Goal: Task Accomplishment & Management: Use online tool/utility

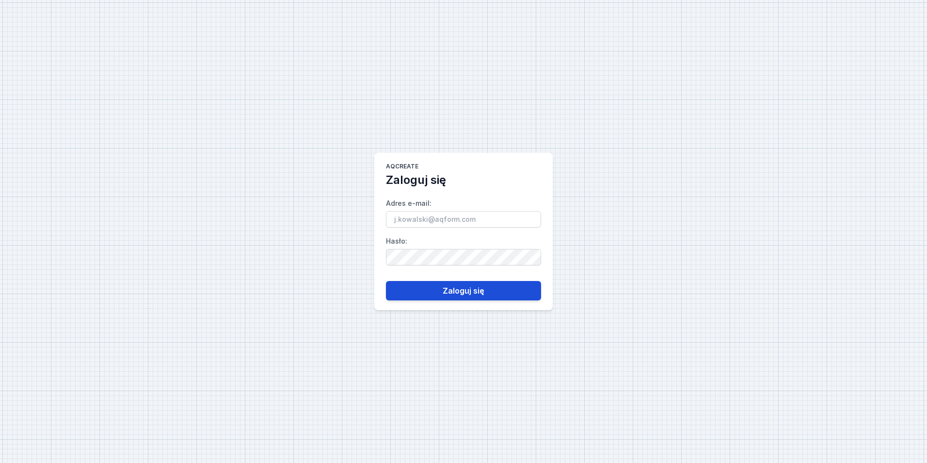
type input "[EMAIL_ADDRESS][PERSON_NAME][DOMAIN_NAME]"
click at [466, 285] on button "Zaloguj się" at bounding box center [463, 290] width 155 height 19
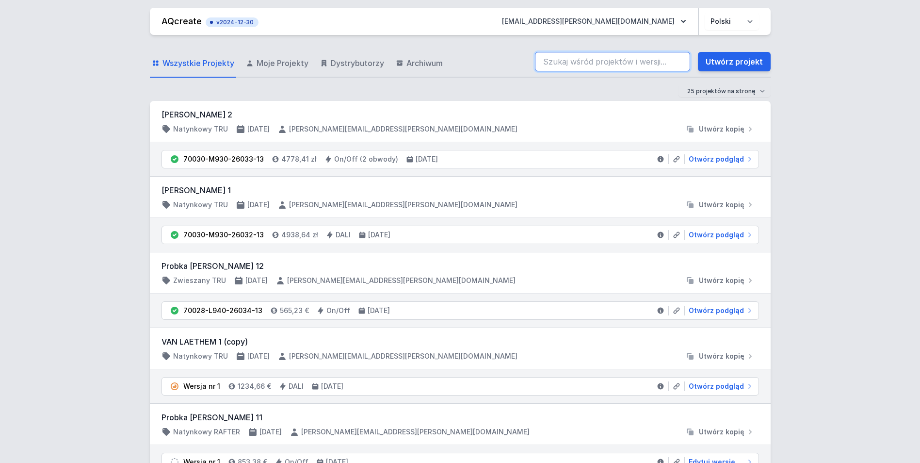
click at [562, 61] on input "search" at bounding box center [612, 61] width 155 height 19
paste input "70201-M930-25999-13"
click at [578, 64] on input "70201-M930-25999-13" at bounding box center [612, 61] width 155 height 19
click at [629, 60] on input "70201-M930-25999-13" at bounding box center [612, 61] width 155 height 19
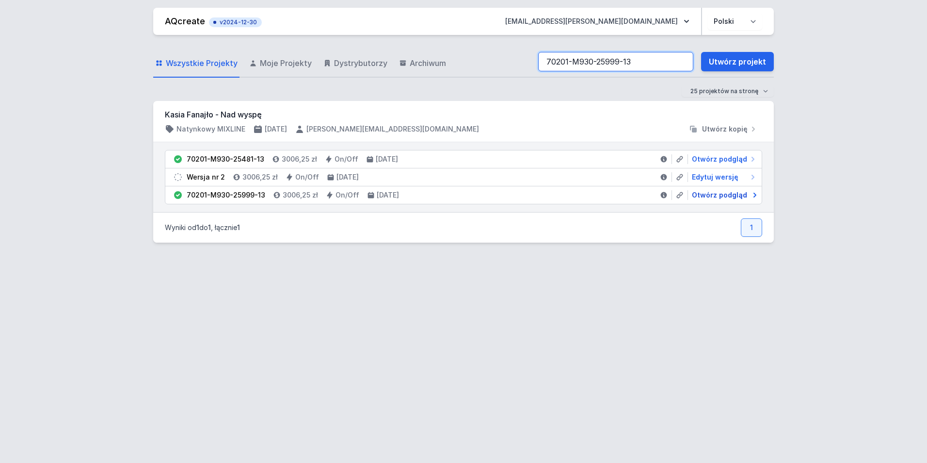
type input "70201-M930-25999-13"
click at [722, 194] on span "Otwórz podgląd" at bounding box center [719, 195] width 55 height 10
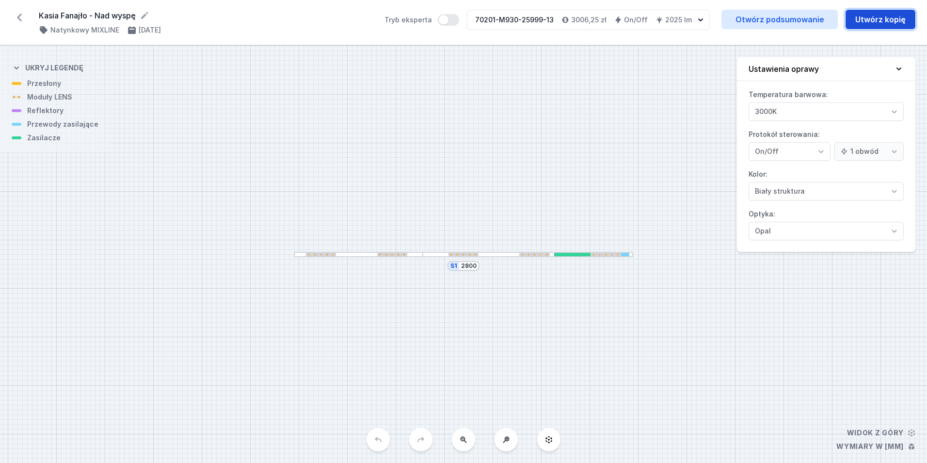
click at [868, 20] on button "Utwórz kopię" at bounding box center [881, 19] width 70 height 19
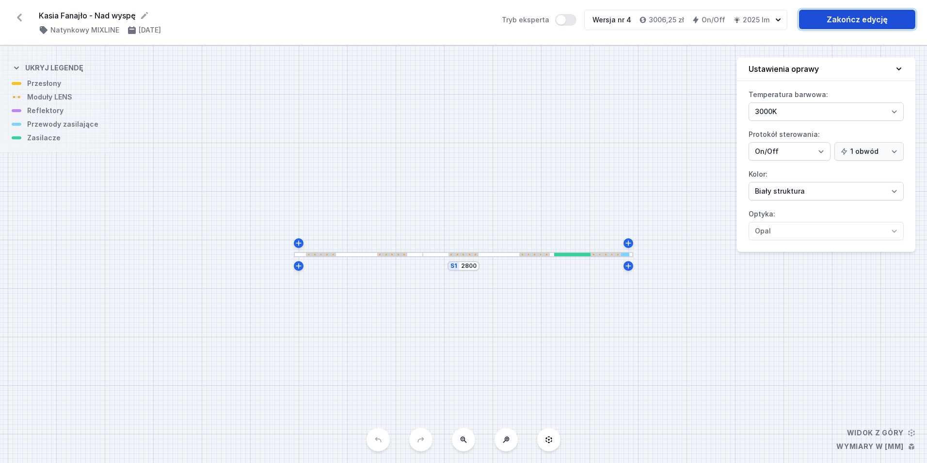
click at [839, 22] on link "Zakończ edycję" at bounding box center [857, 19] width 116 height 19
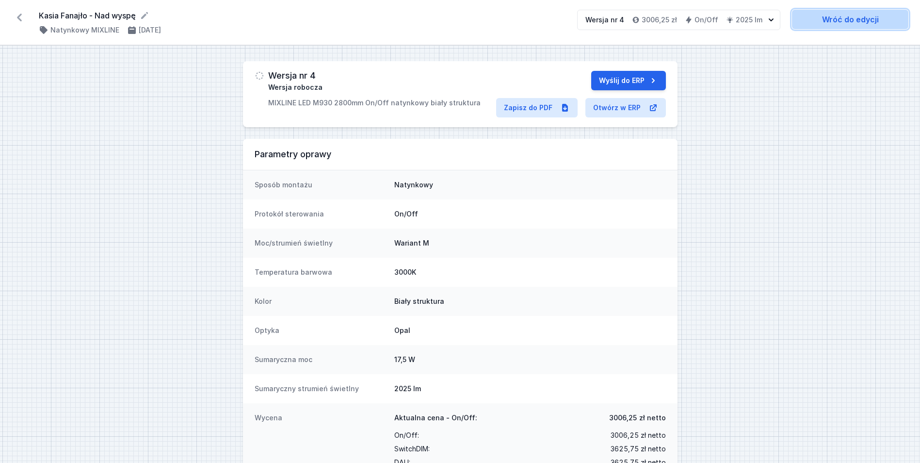
click at [851, 21] on link "Wróć do edycji" at bounding box center [850, 19] width 116 height 19
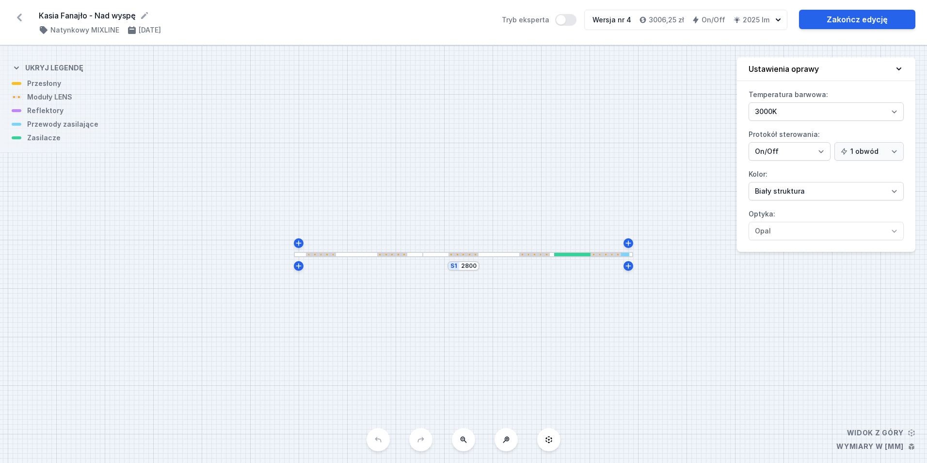
click at [16, 23] on icon at bounding box center [20, 18] width 16 height 16
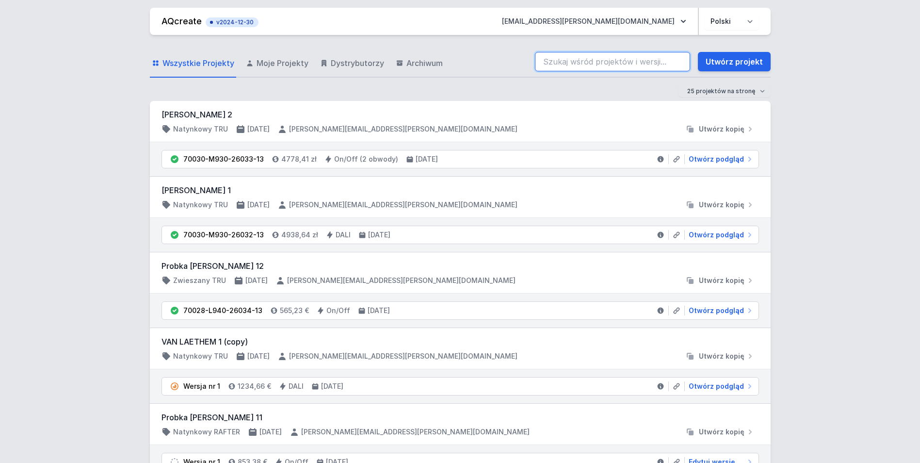
click at [585, 56] on input "search" at bounding box center [612, 61] width 155 height 19
paste input "70201-M930-25999-13"
click at [543, 62] on input "70201-M930-25999-13" at bounding box center [612, 61] width 155 height 19
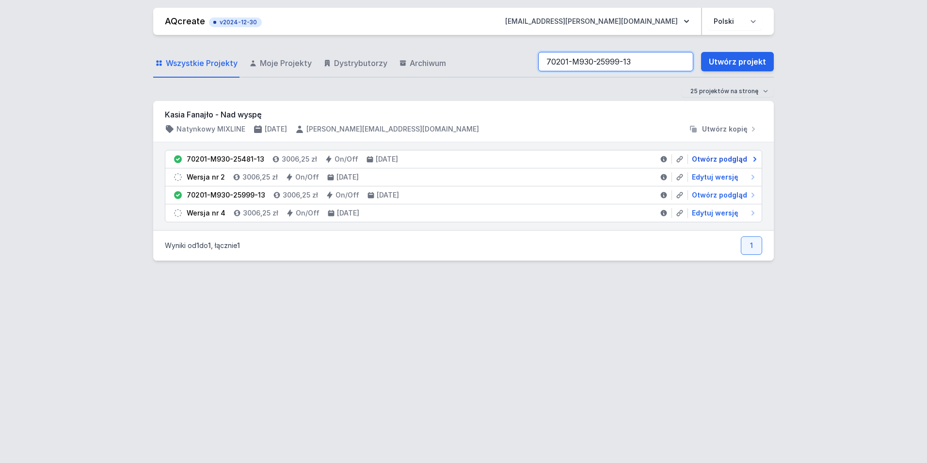
type input "70201-M930-25999-13"
click at [723, 163] on span "Otwórz podgląd" at bounding box center [719, 159] width 55 height 10
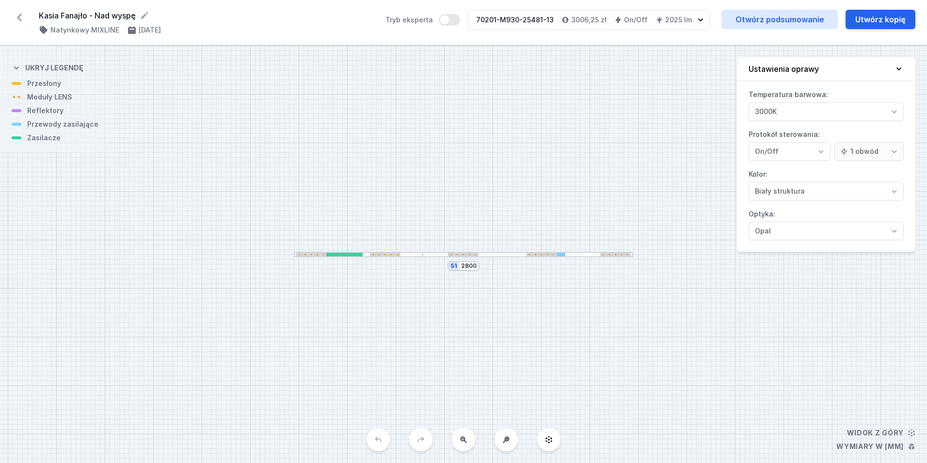
click at [557, 255] on div at bounding box center [561, 254] width 9 height 3
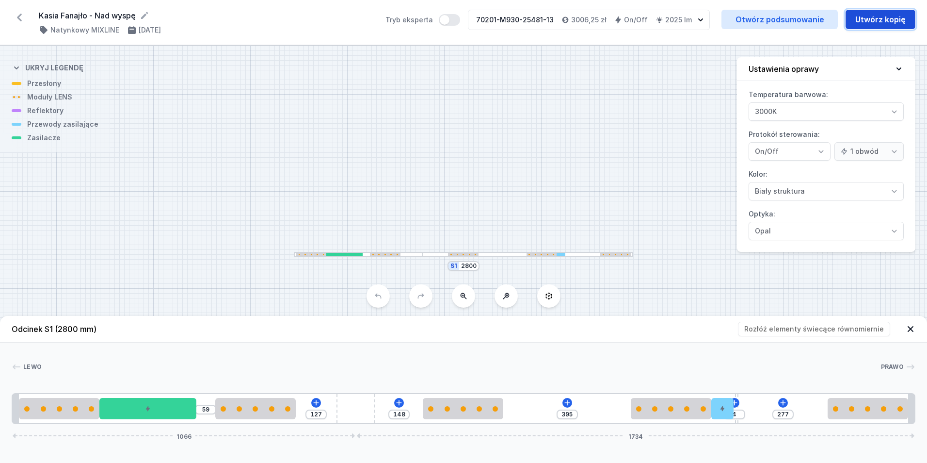
click at [876, 21] on button "Utwórz kopię" at bounding box center [881, 19] width 70 height 19
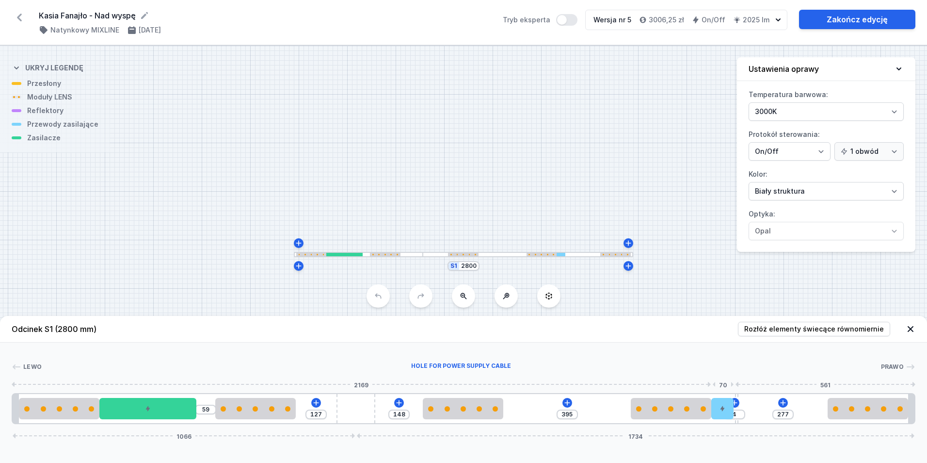
type input "74"
type input "153"
type input "54"
type input "137"
type input "70"
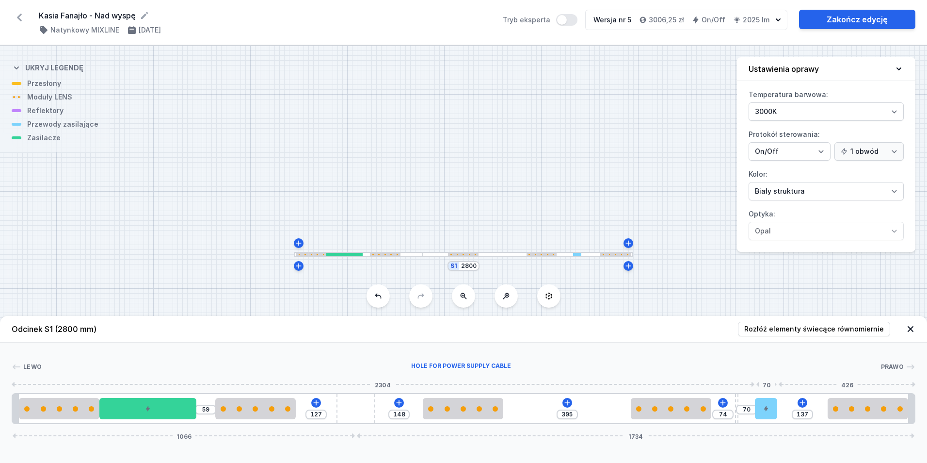
type input "112"
type input "95"
type input "104"
type input "103"
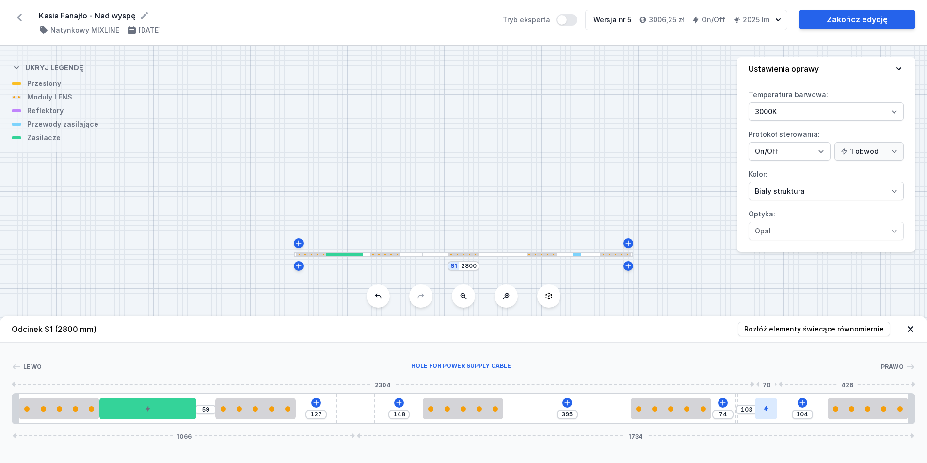
type input "104"
type input "102"
type input "105"
type input "100"
type input "107"
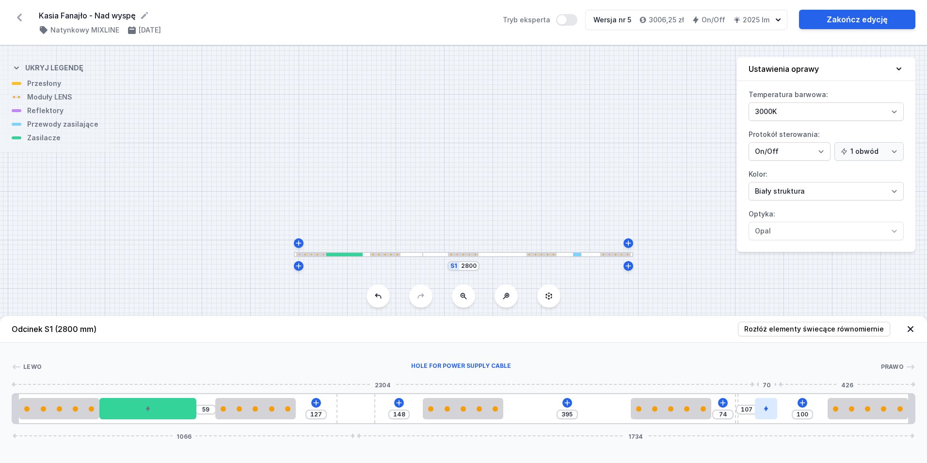
type input "88"
type input "119"
type input "82"
type input "125"
type input "79"
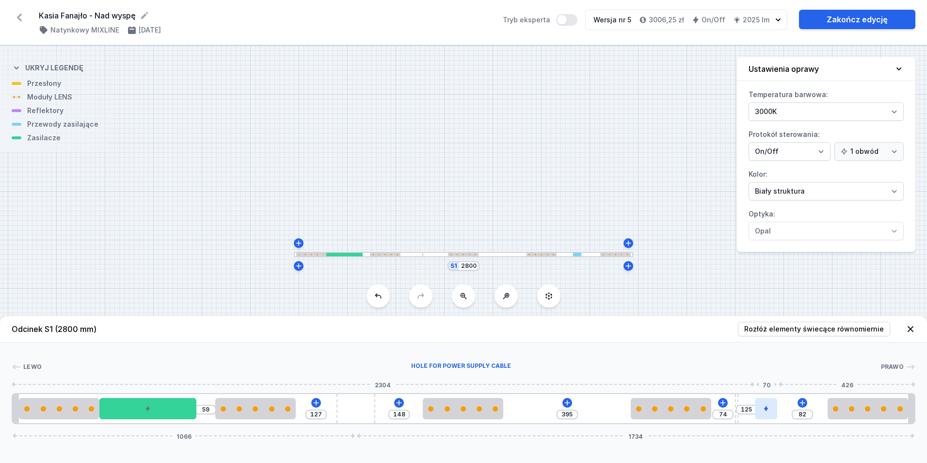
type input "128"
type input "76"
type input "131"
type input "75"
type input "132"
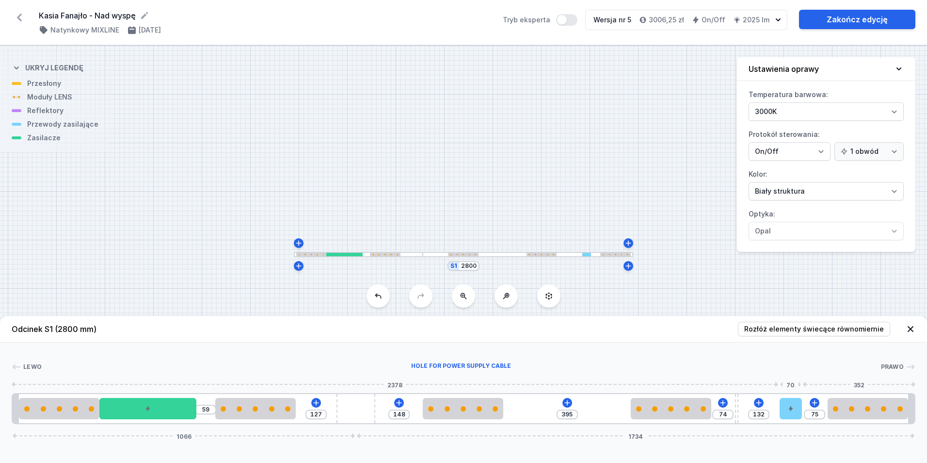
type input "66"
type input "141"
type input "60"
type input "207"
drag, startPoint x: 719, startPoint y: 404, endPoint x: 822, endPoint y: 416, distance: 104.0
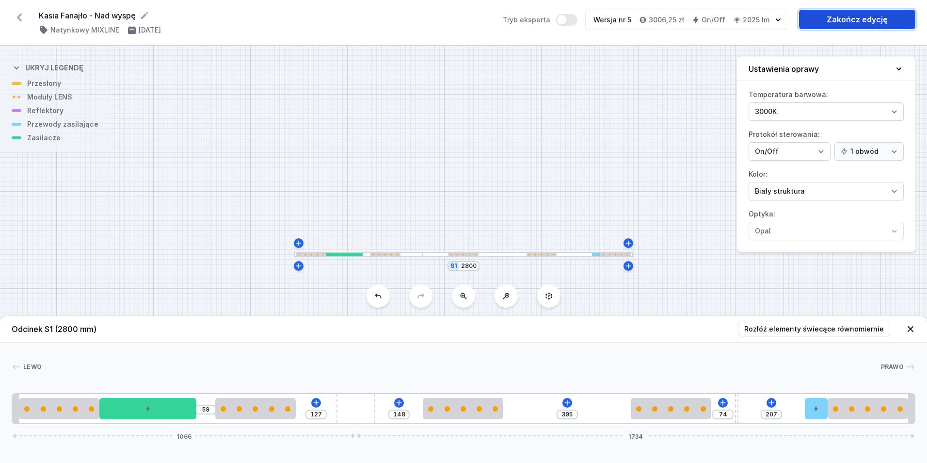
click at [817, 22] on link "Zakończ edycję" at bounding box center [857, 19] width 116 height 19
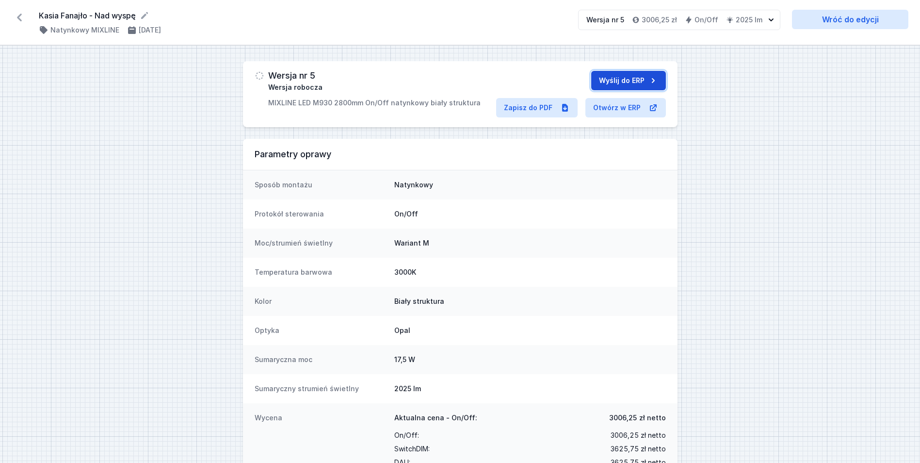
click at [620, 78] on button "Wyślij do ERP" at bounding box center [628, 80] width 75 height 19
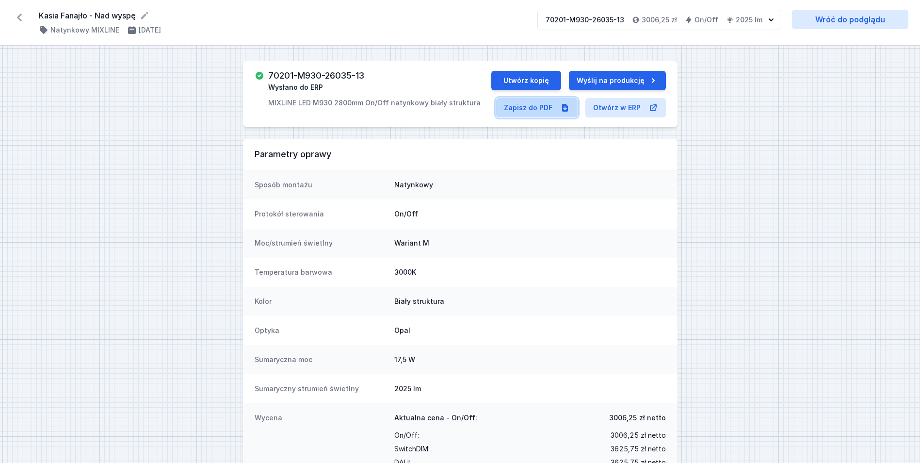
click at [534, 111] on link "Zapisz do PDF" at bounding box center [536, 107] width 81 height 19
click at [527, 75] on button "Utwórz kopię" at bounding box center [526, 80] width 70 height 19
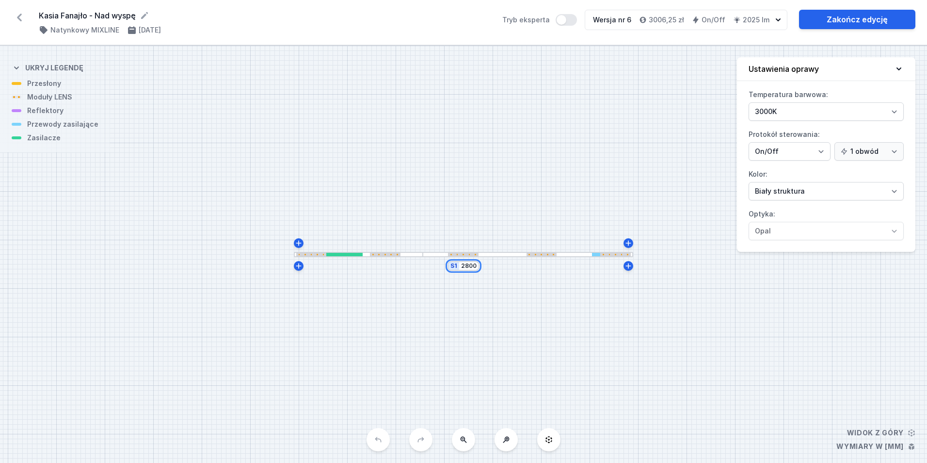
click at [465, 265] on input "2800" at bounding box center [469, 266] width 16 height 8
type input "3500"
click at [474, 193] on div "S1 3500" at bounding box center [463, 254] width 927 height 417
click at [535, 257] on div "S1 3500" at bounding box center [463, 254] width 927 height 417
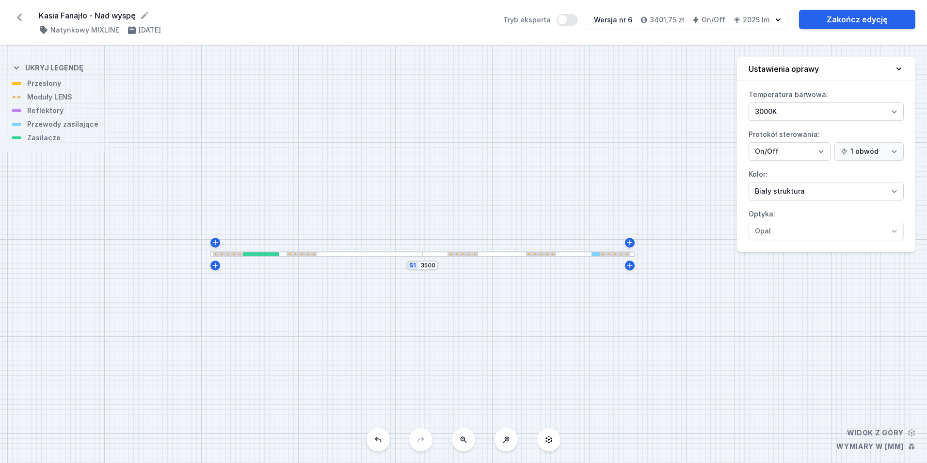
click at [535, 256] on div at bounding box center [528, 253] width 212 height 5
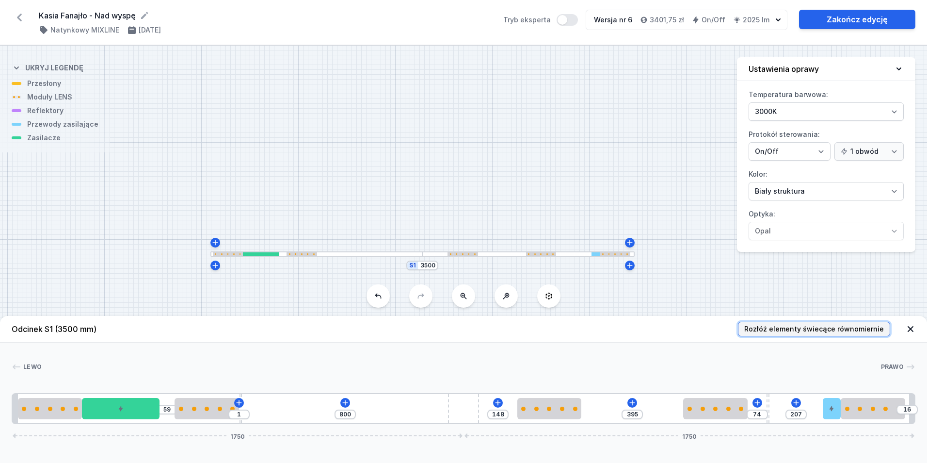
click at [788, 332] on span "Rozłóż elementy świecące równomiernie" at bounding box center [814, 329] width 140 height 10
type input "110"
type input "255"
type input "375"
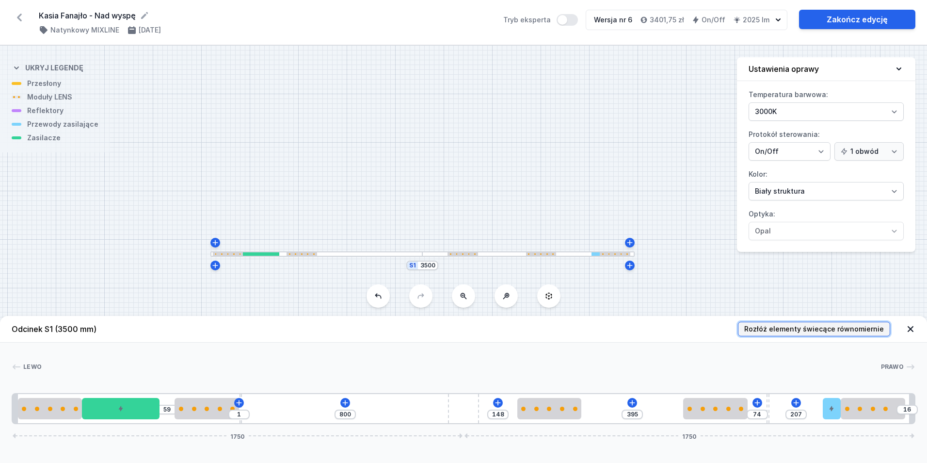
type input "19"
type input "266"
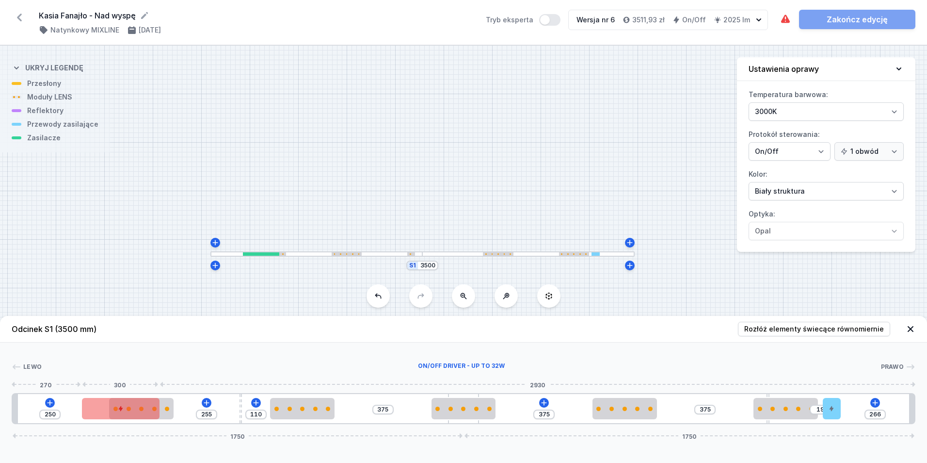
click at [85, 413] on div at bounding box center [120, 408] width 77 height 21
click at [116, 383] on button at bounding box center [121, 380] width 20 height 13
type input "242"
type input "368"
type input "344"
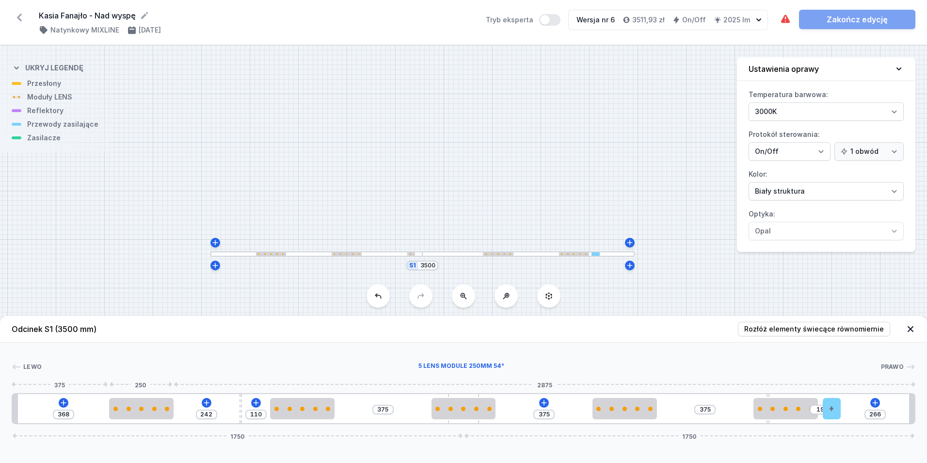
type input "266"
type input "368"
type input "242"
type input "418"
type input "192"
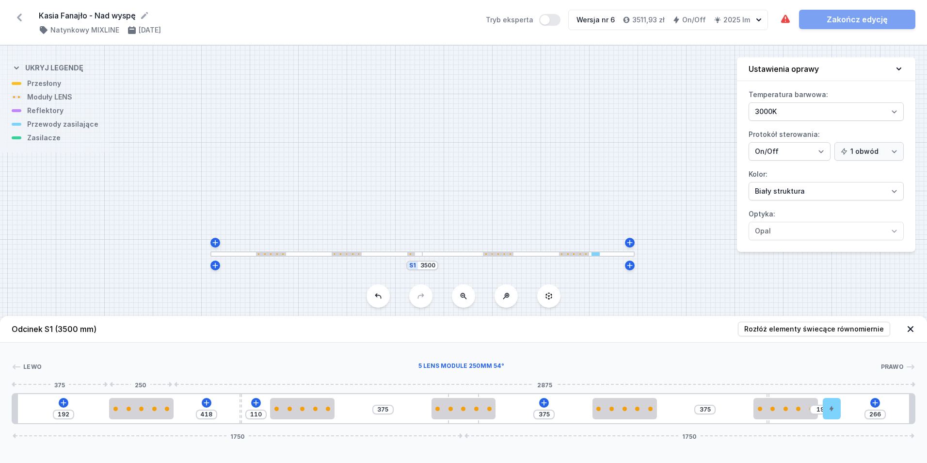
type input "459"
type input "151"
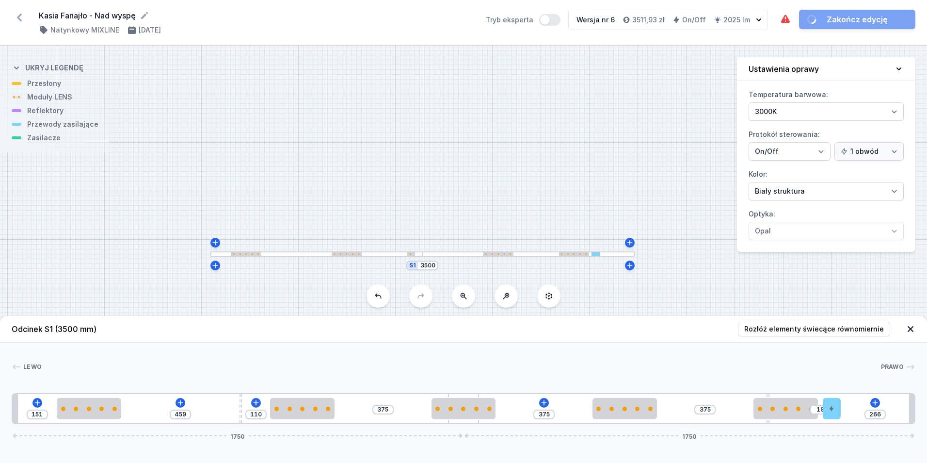
type input "468"
type input "142"
type input "472"
type input "138"
type input "478"
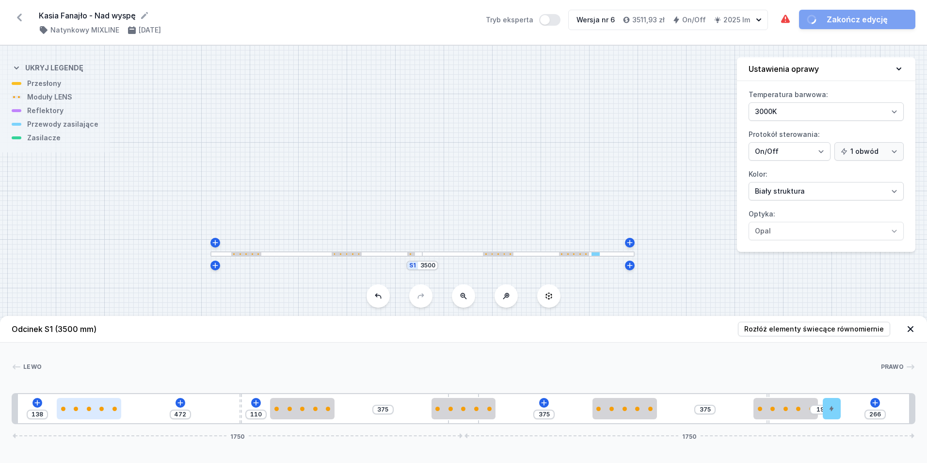
type input "132"
type input "485"
type input "125"
type input "502"
type input "108"
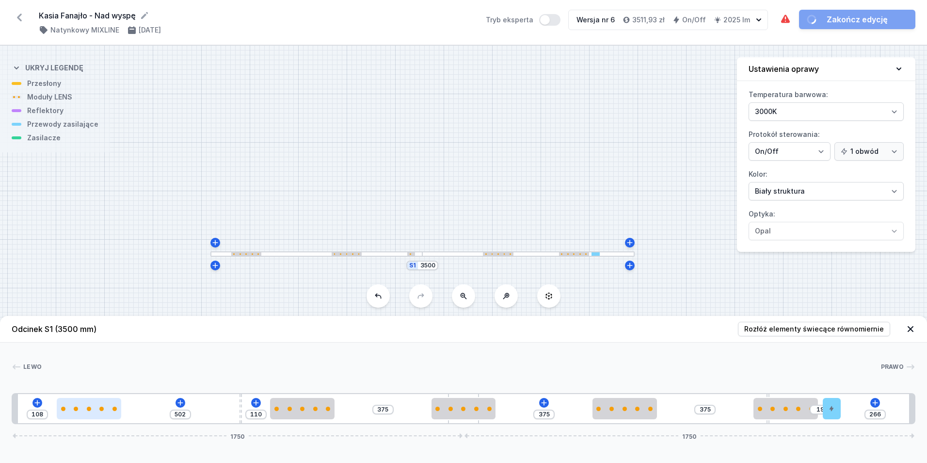
type input "509"
type input "101"
type input "610"
drag, startPoint x: 128, startPoint y: 410, endPoint x: 39, endPoint y: 413, distance: 89.3
click at [39, 413] on div at bounding box center [50, 408] width 64 height 21
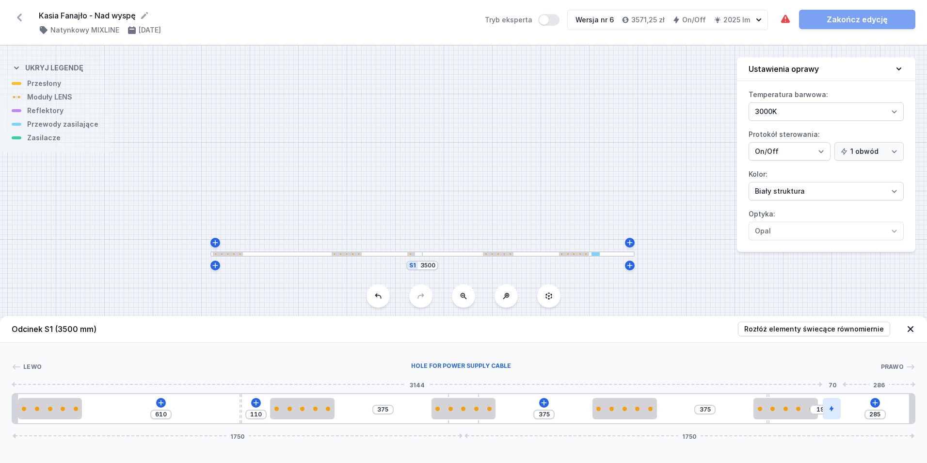
click at [830, 413] on div at bounding box center [832, 408] width 18 height 21
click at [828, 411] on div at bounding box center [827, 408] width 18 height 21
click at [822, 381] on button at bounding box center [826, 380] width 20 height 13
type input "392"
type input "338"
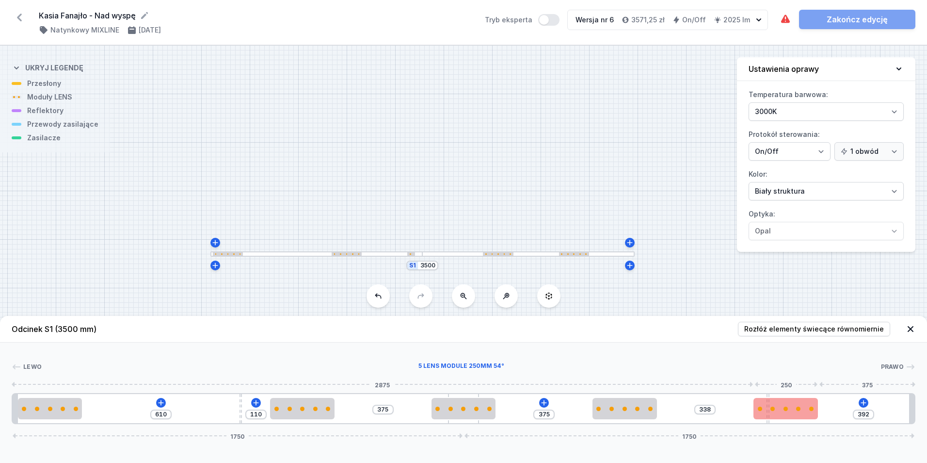
type input "390"
type input "340"
type input "372"
type input "358"
type input "353"
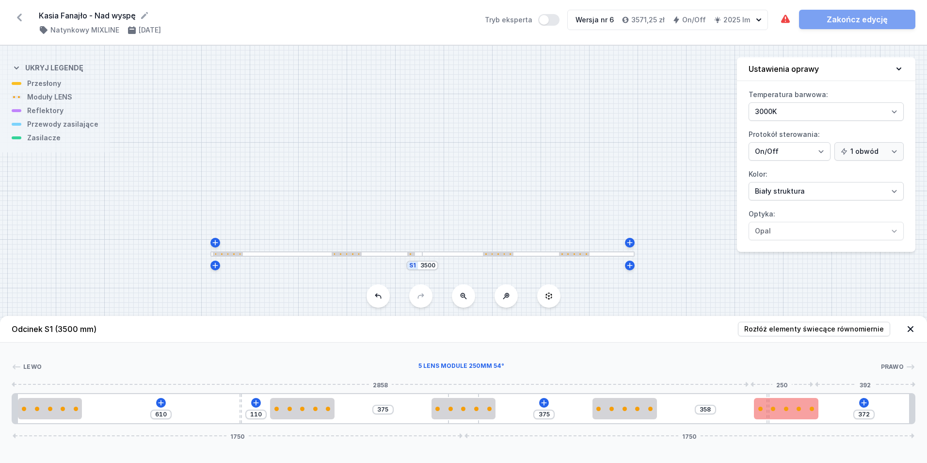
type input "377"
type input "52"
drag, startPoint x: 804, startPoint y: 412, endPoint x: 925, endPoint y: 407, distance: 120.3
click at [925, 407] on div "Lewo 5 LENS module 250mm 54° Prawo 3230 250 20 1 2 3 2 4 2 2 3 2 1 610 110 375 …" at bounding box center [463, 382] width 927 height 81
type input "618"
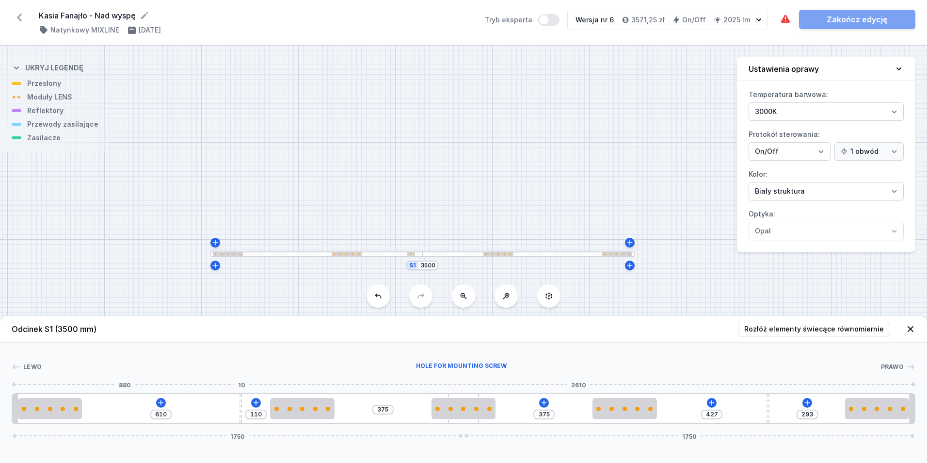
type input "102"
type input "622"
type input "98"
type input "633"
type input "87"
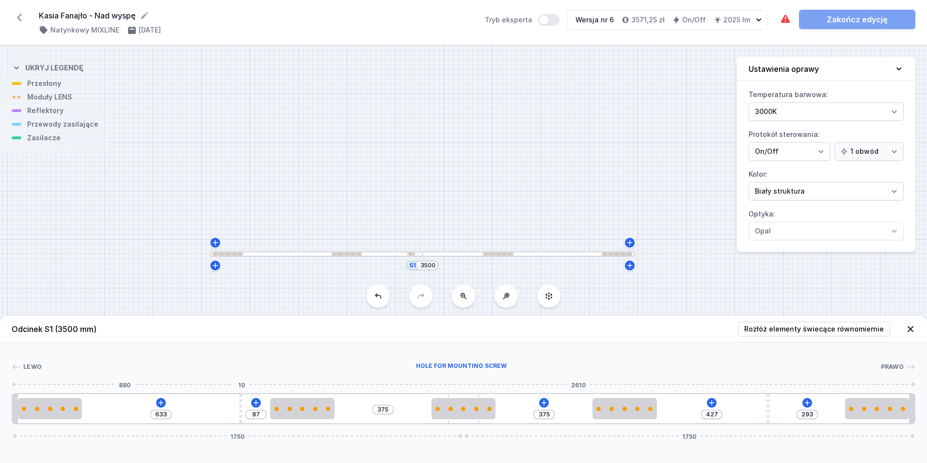
type input "651"
type input "730"
drag, startPoint x: 239, startPoint y: 415, endPoint x: 286, endPoint y: 421, distance: 46.5
click at [286, 421] on div "730 375 375 427 293 1750 1750" at bounding box center [464, 408] width 904 height 31
type input "380"
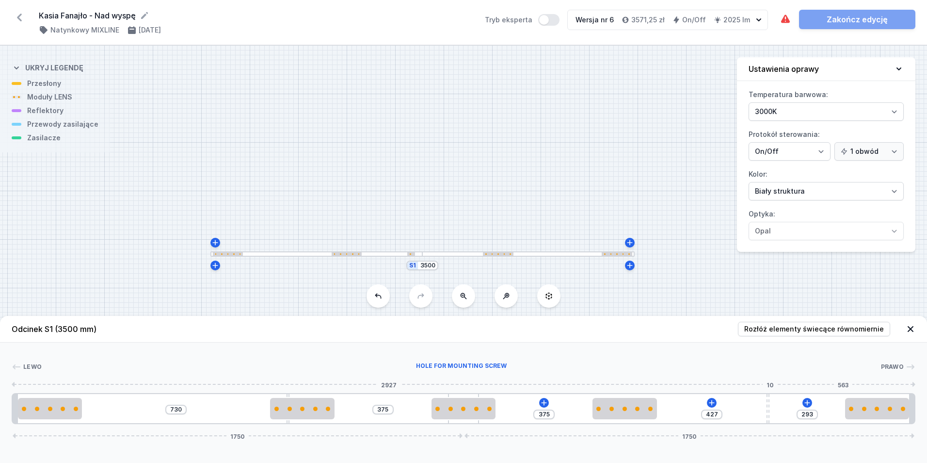
type input "340"
type input "324"
type input "730"
drag, startPoint x: 768, startPoint y: 404, endPoint x: 633, endPoint y: 417, distance: 135.9
click at [633, 417] on div "730 375 375 730 1750 1750" at bounding box center [464, 408] width 904 height 31
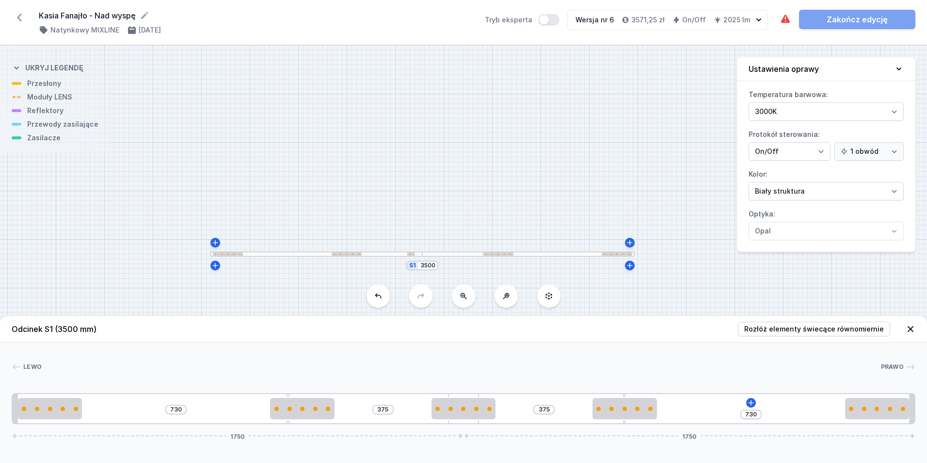
click at [537, 334] on header "Odcinek S1 (3500 mm) Rozłóż elementy świecące równomiernie" at bounding box center [463, 329] width 927 height 27
drag, startPoint x: 184, startPoint y: 408, endPoint x: 154, endPoint y: 408, distance: 29.6
click at [154, 408] on div "730 375 375 730 1750 1750" at bounding box center [464, 408] width 904 height 31
type input "551"
type input "55"
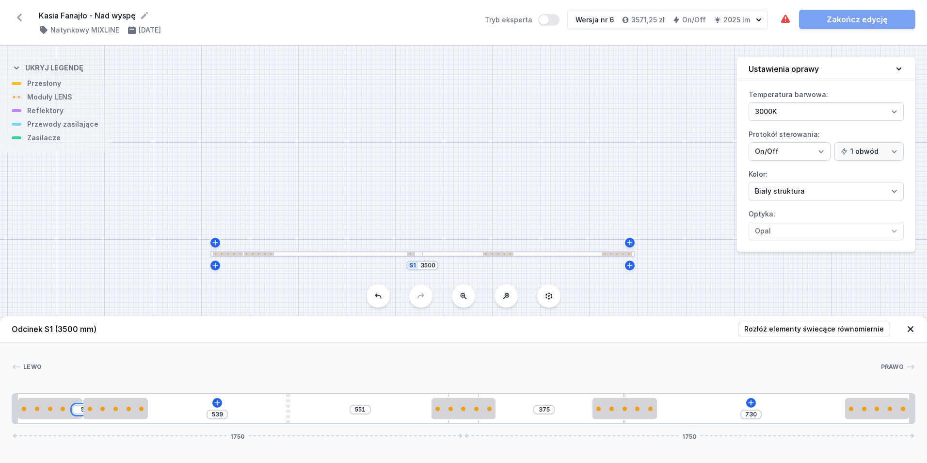
type input "489"
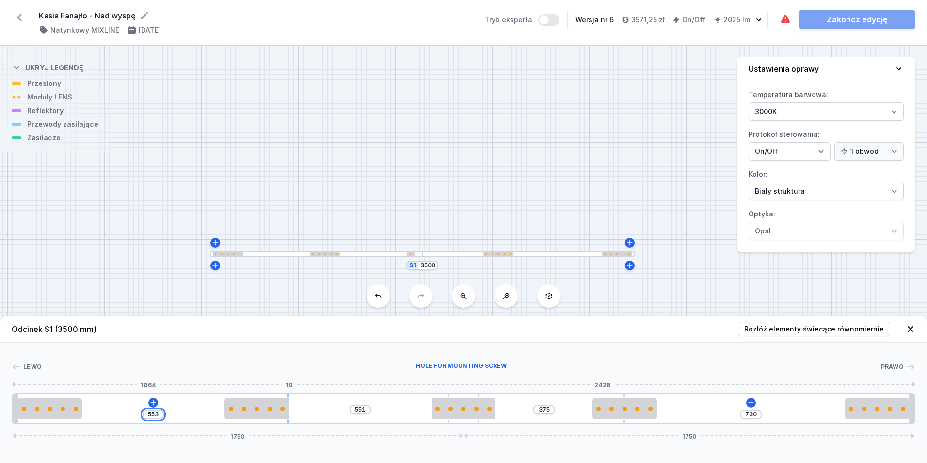
type input "553"
type input "447"
type input "95"
type input "449"
type input "93"
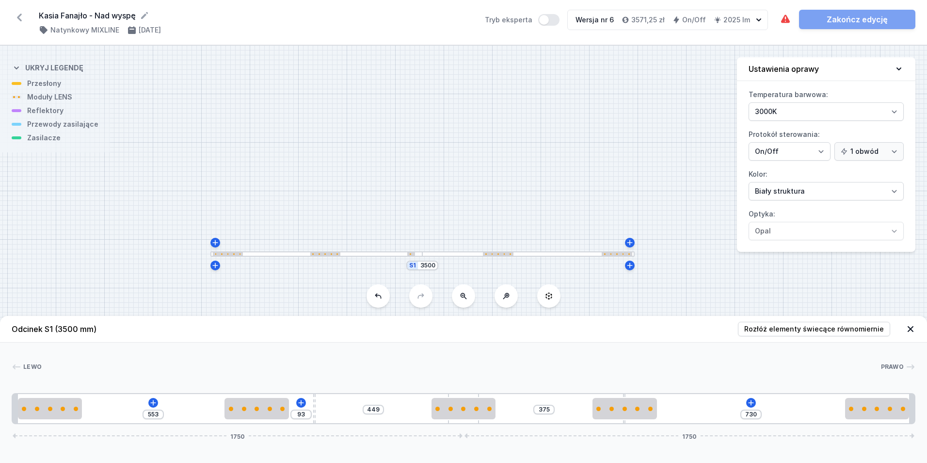
type input "451"
type input "91"
type input "453"
type input "89"
type input "454"
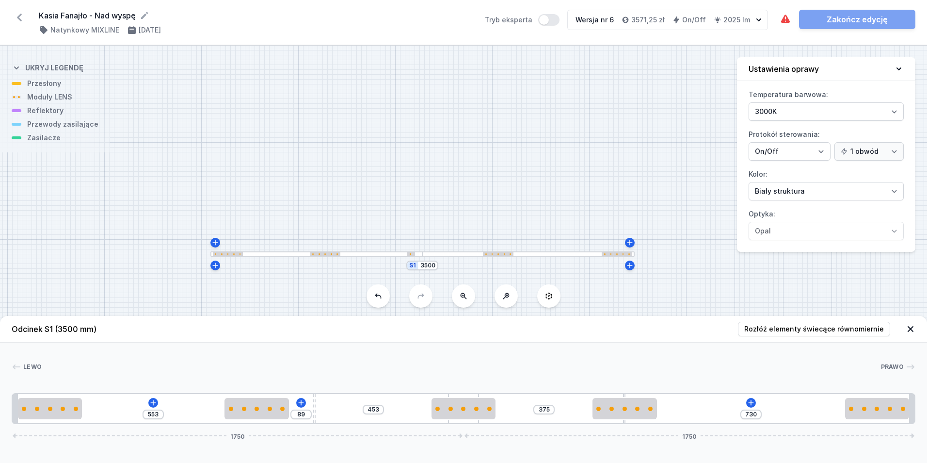
type input "88"
type input "458"
type input "84"
type input "462"
type input "80"
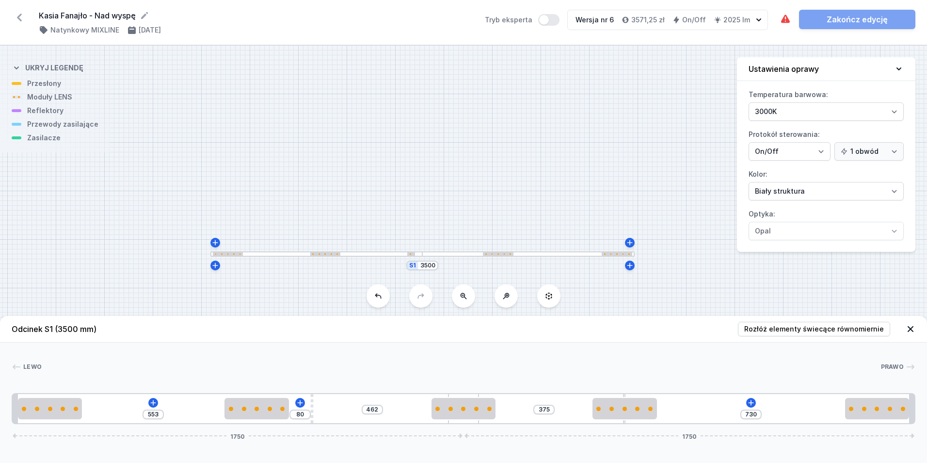
type input "466"
type input "76"
type input "467"
type input "75"
type input "469"
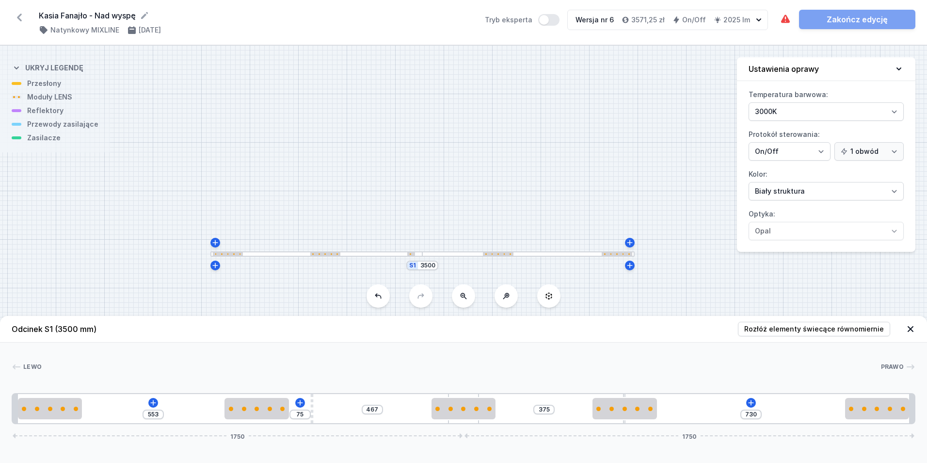
type input "73"
type input "473"
type input "69"
type input "475"
type input "67"
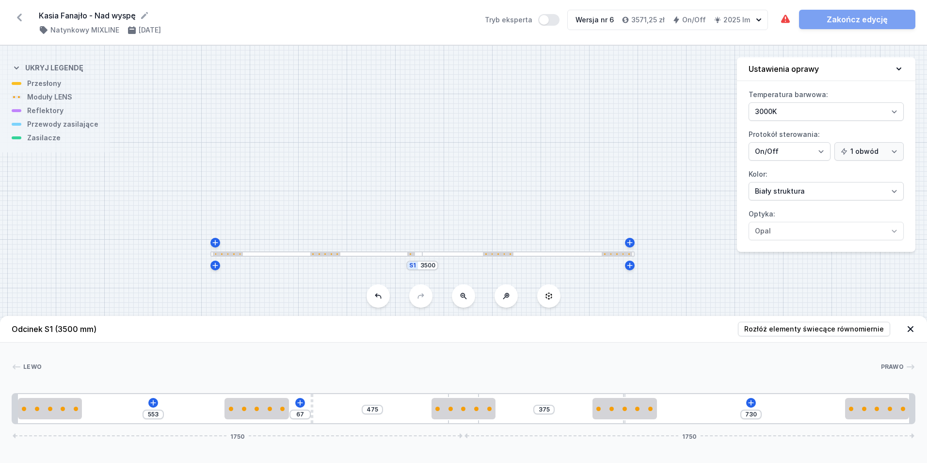
type input "477"
type input "65"
drag, startPoint x: 287, startPoint y: 421, endPoint x: 305, endPoint y: 426, distance: 18.6
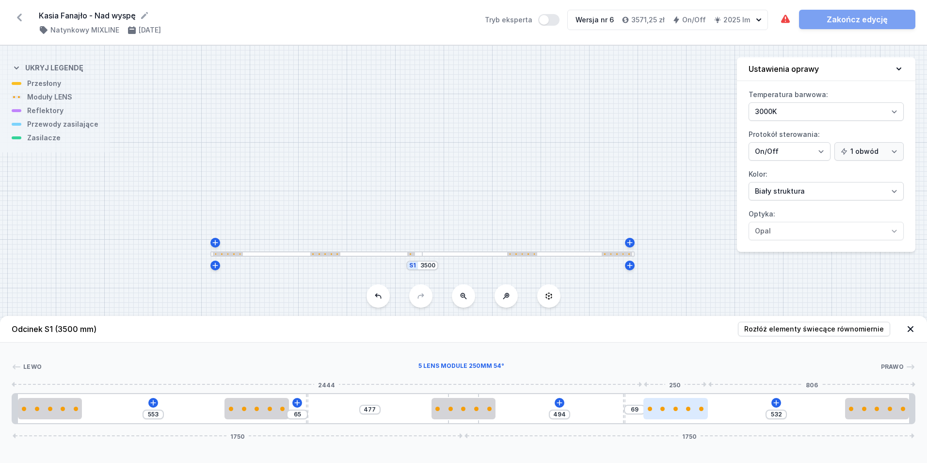
type input "530"
type input "71"
type input "528"
type input "73"
type input "527"
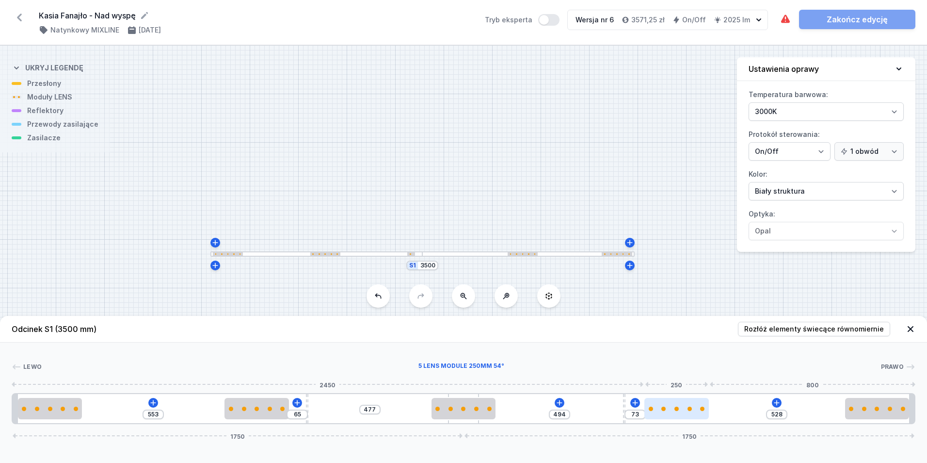
type input "74"
type input "525"
type input "76"
type input "527"
type input "74"
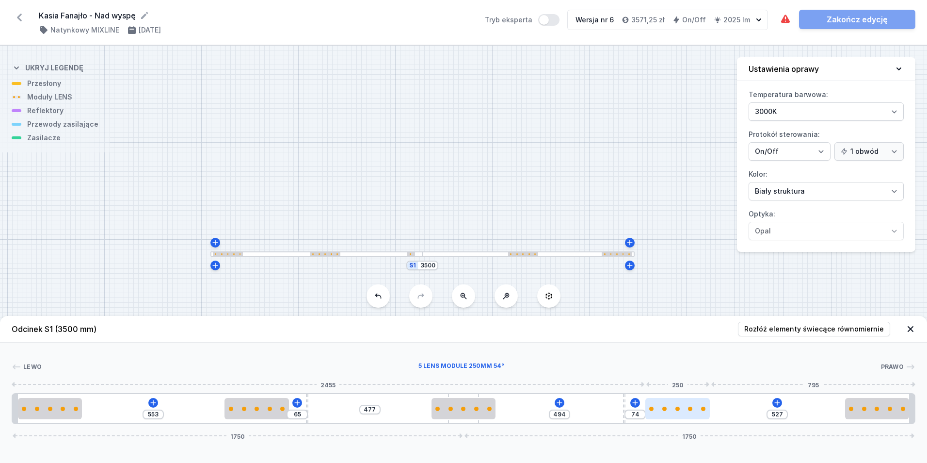
type input "530"
type input "71"
type input "534"
type input "67"
type input "536"
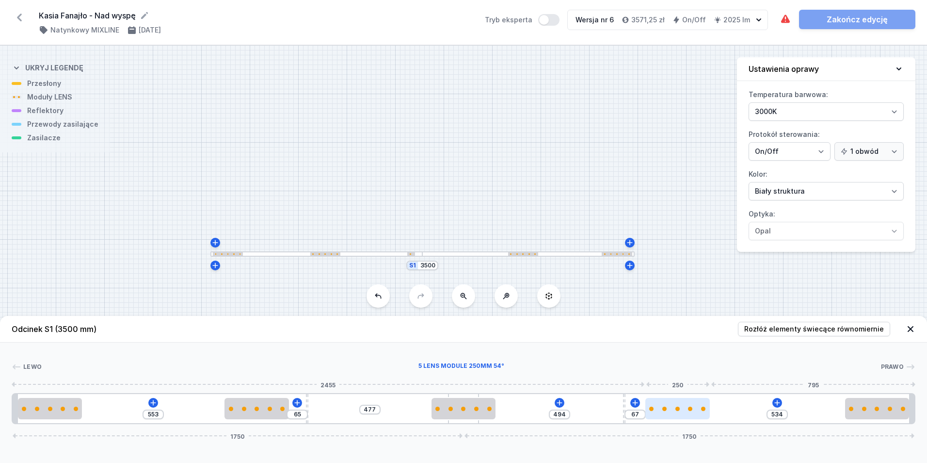
type input "65"
type input "538"
type input "63"
type input "540"
type input "61"
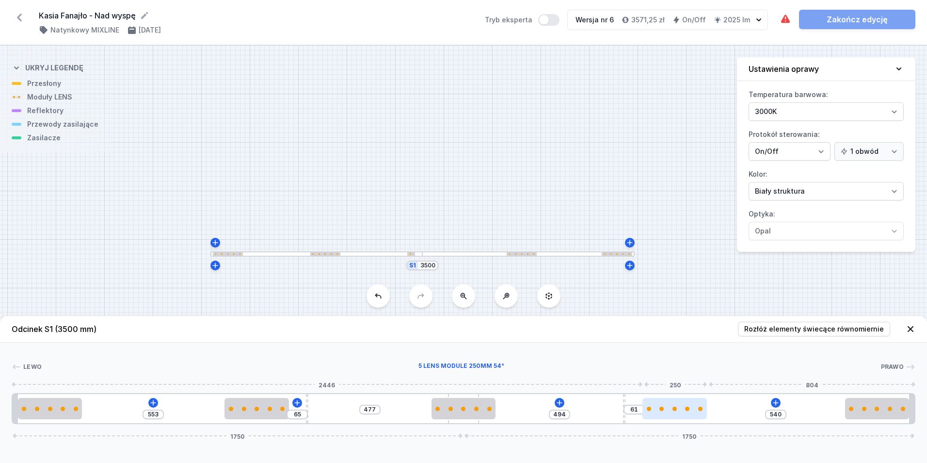
type input "541"
type input "60"
type input "543"
type input "58"
type input "545"
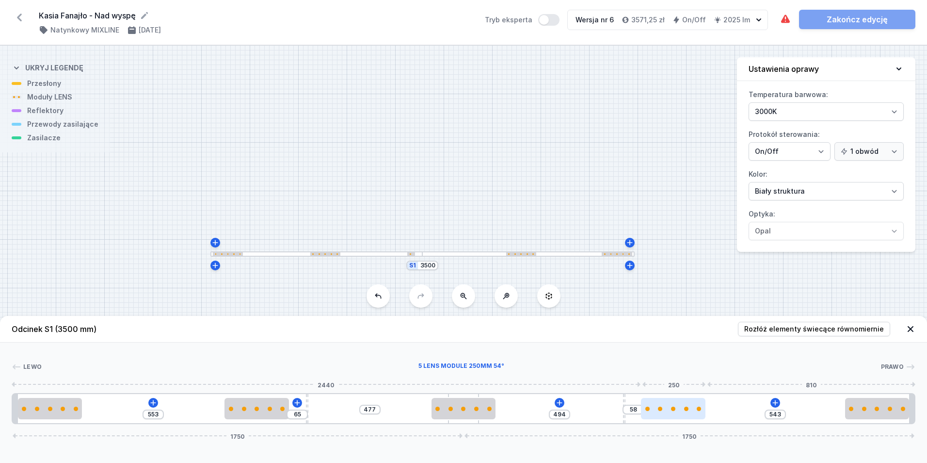
type input "56"
type input "547"
type input "54"
type input "549"
type input "52"
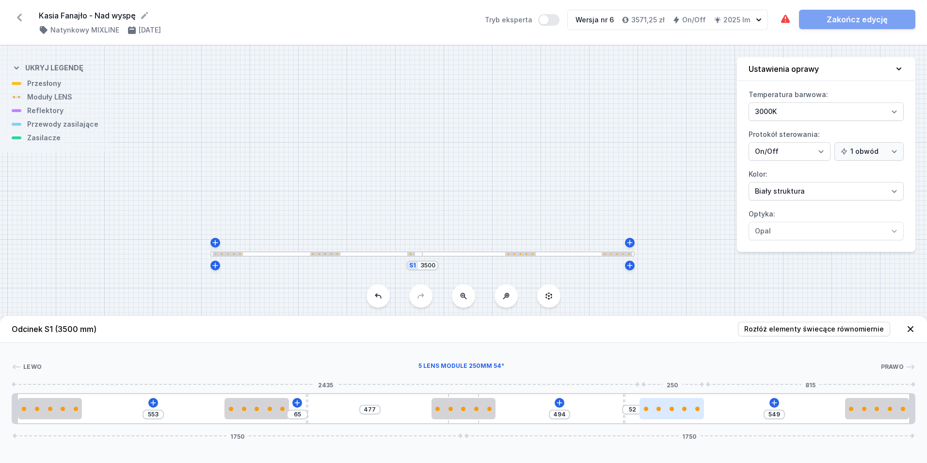
type input "551"
type input "50"
drag, startPoint x: 640, startPoint y: 415, endPoint x: 683, endPoint y: 413, distance: 42.3
click at [683, 413] on div at bounding box center [671, 408] width 64 height 21
type input "453"
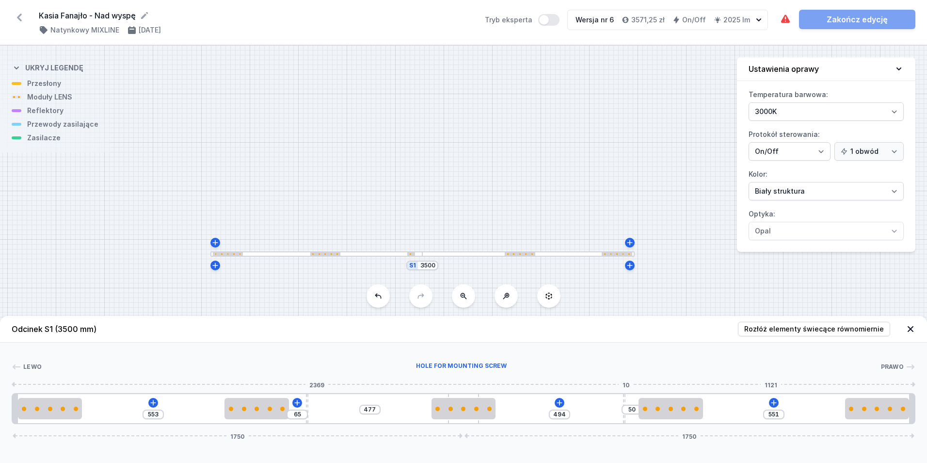
type input "91"
type input "441"
type input "103"
type input "428"
type input "116"
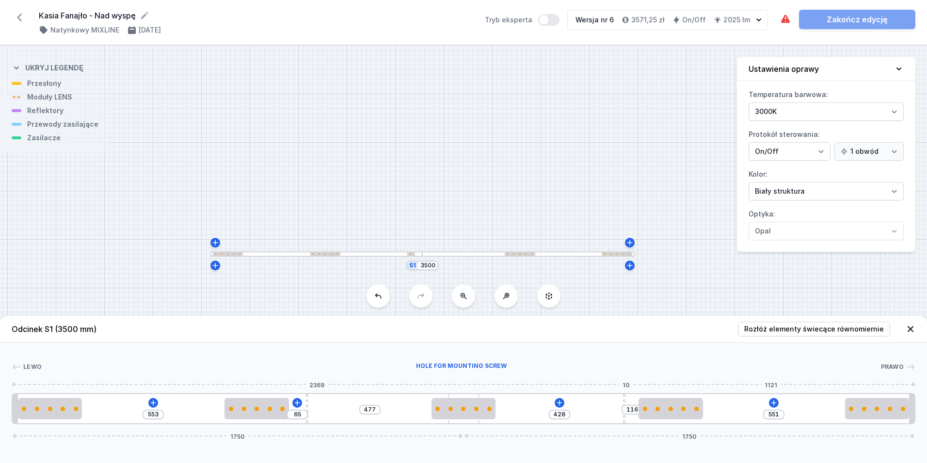
type input "408"
type input "136"
type input "373"
type input "171"
type input "343"
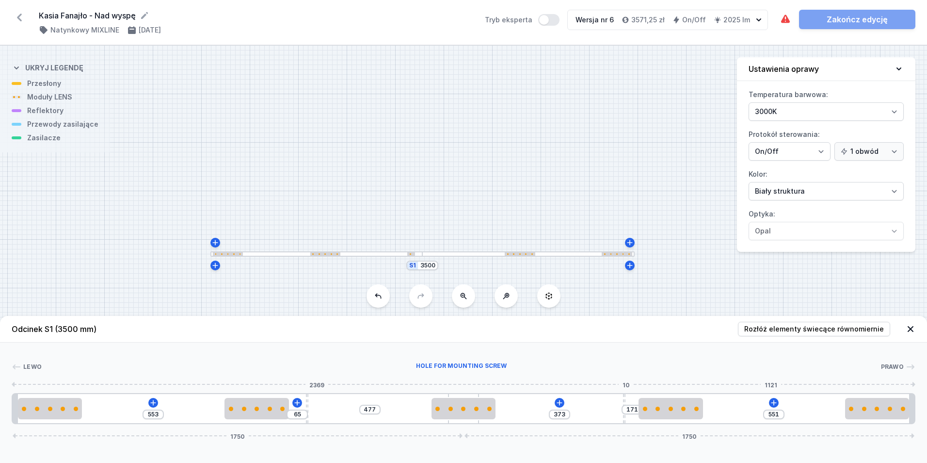
type input "201"
type input "325"
type input "219"
type input "323"
type input "221"
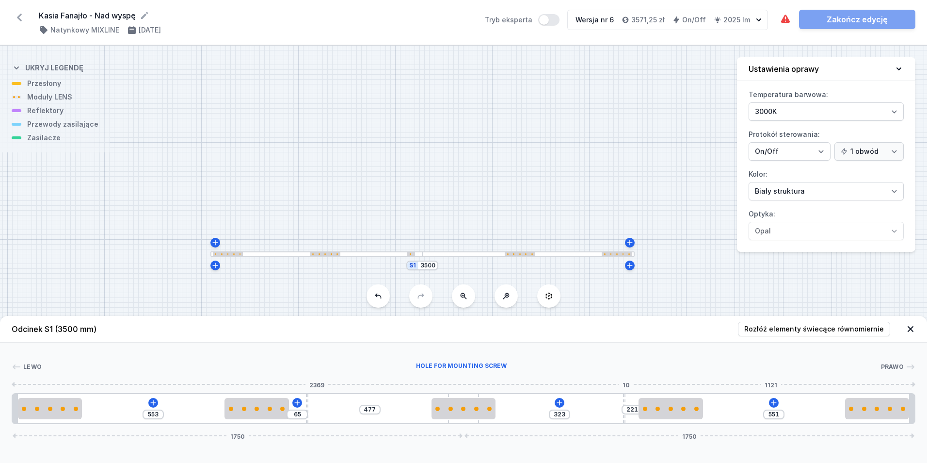
type input "321"
type input "223"
type input "319"
type input "225"
type input "317"
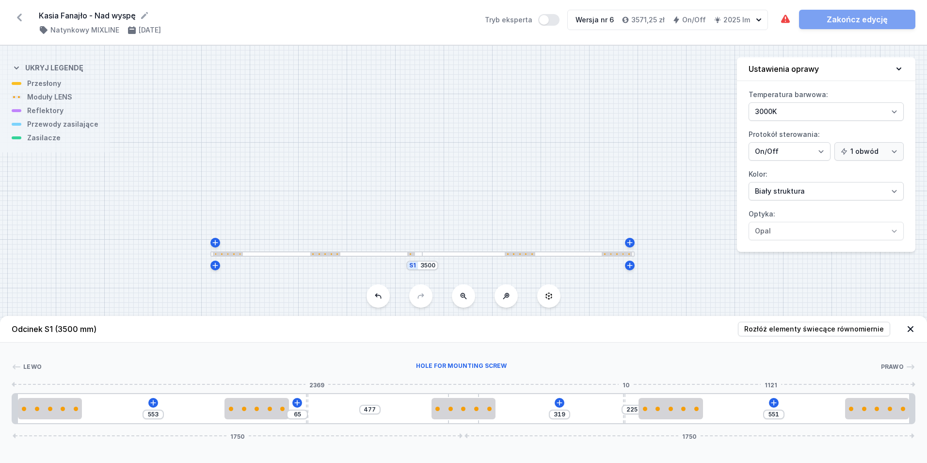
type input "227"
drag, startPoint x: 624, startPoint y: 421, endPoint x: 586, endPoint y: 420, distance: 37.8
click at [586, 420] on div "553 65 477 317 227 551 1750 1750" at bounding box center [464, 408] width 904 height 31
click at [614, 415] on input "227" at bounding box center [610, 414] width 16 height 8
type input "553"
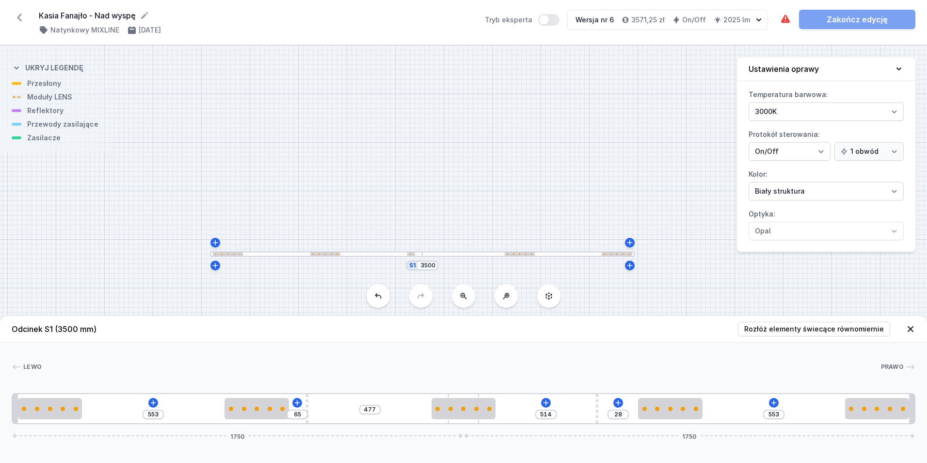
type input "552"
type input "388"
type input "155"
type input "389"
type input "154"
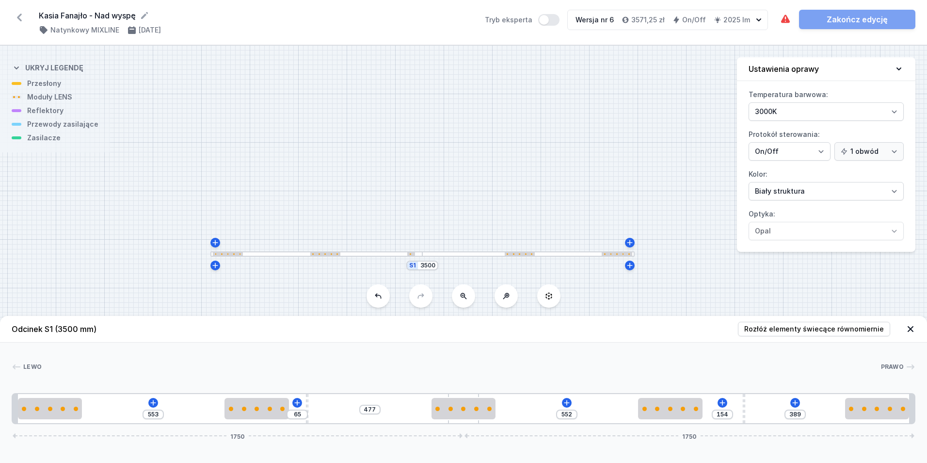
type input "393"
type input "150"
type input "395"
type input "148"
type input "404"
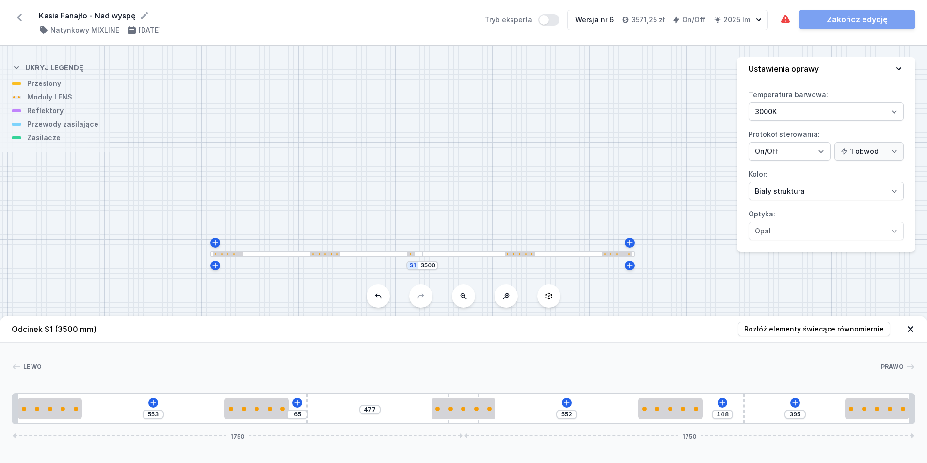
type input "139"
type input "412"
type input "131"
type input "423"
type input "120"
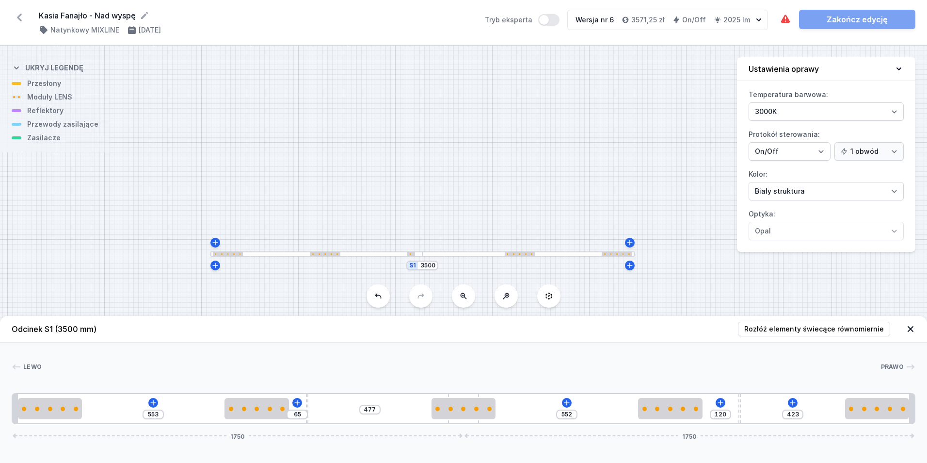
type input "432"
type input "111"
type input "436"
type input "107"
type input "438"
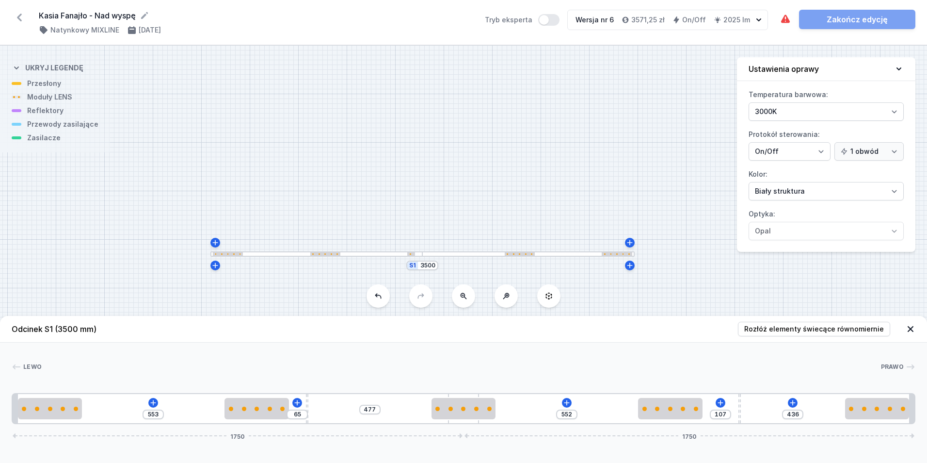
type input "105"
type input "441"
type input "102"
type input "445"
type input "98"
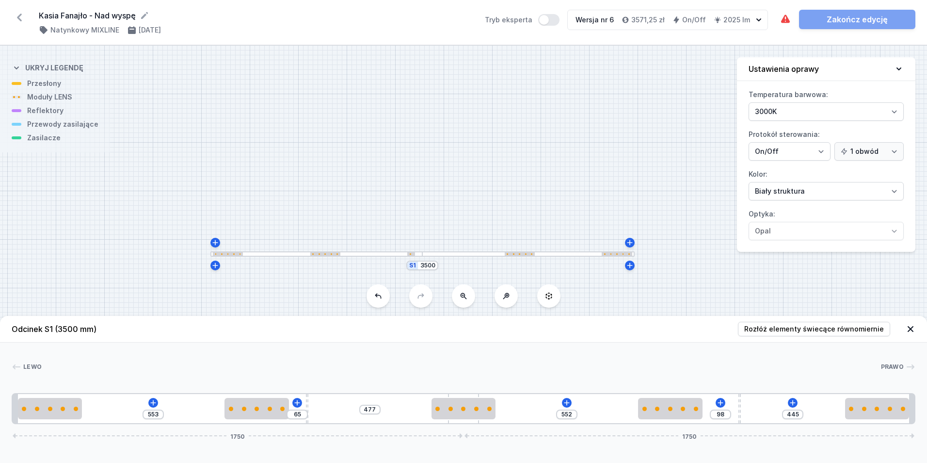
type input "447"
type input "96"
drag, startPoint x: 577, startPoint y: 411, endPoint x: 739, endPoint y: 407, distance: 162.0
click at [789, 400] on icon at bounding box center [787, 403] width 8 height 8
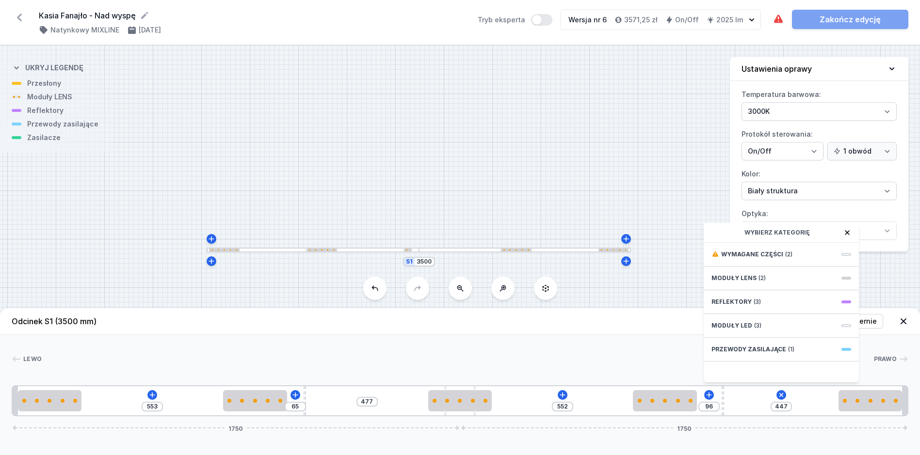
click at [802, 356] on div "Przewody zasilające (1)" at bounding box center [780, 350] width 155 height 24
click at [775, 258] on span "Hole for power supply cable" at bounding box center [781, 254] width 140 height 10
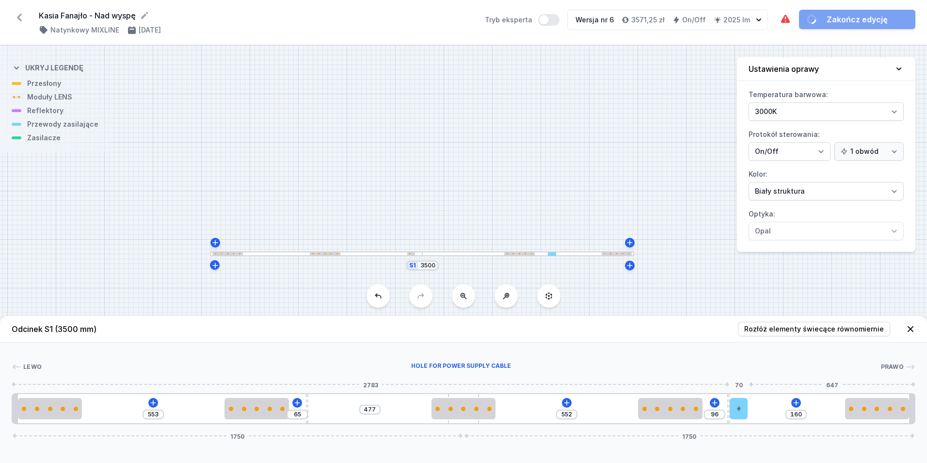
type input "107"
drag, startPoint x: 741, startPoint y: 414, endPoint x: 843, endPoint y: 414, distance: 101.3
click at [843, 414] on div at bounding box center [836, 408] width 18 height 21
click at [776, 402] on icon at bounding box center [778, 401] width 5 height 5
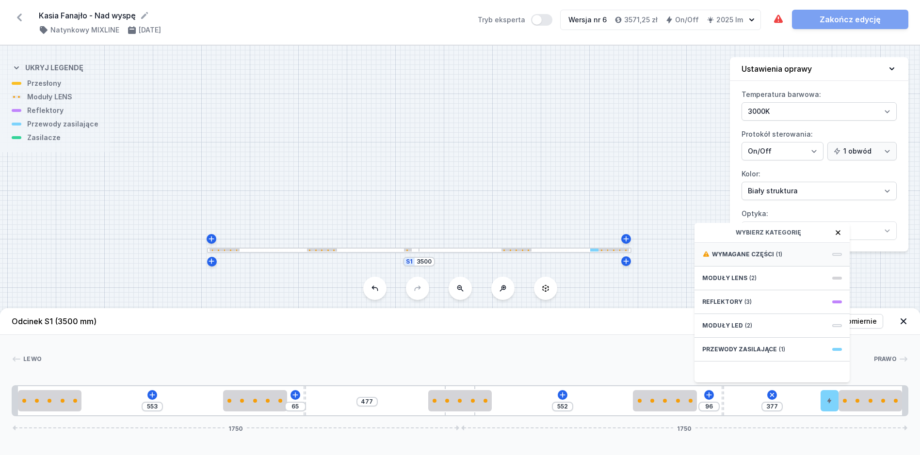
click at [768, 267] on div "Wymagane części (1)" at bounding box center [771, 255] width 155 height 24
click at [769, 265] on div "ON/OFF Driver - up to 32W" at bounding box center [771, 254] width 155 height 22
type input "77"
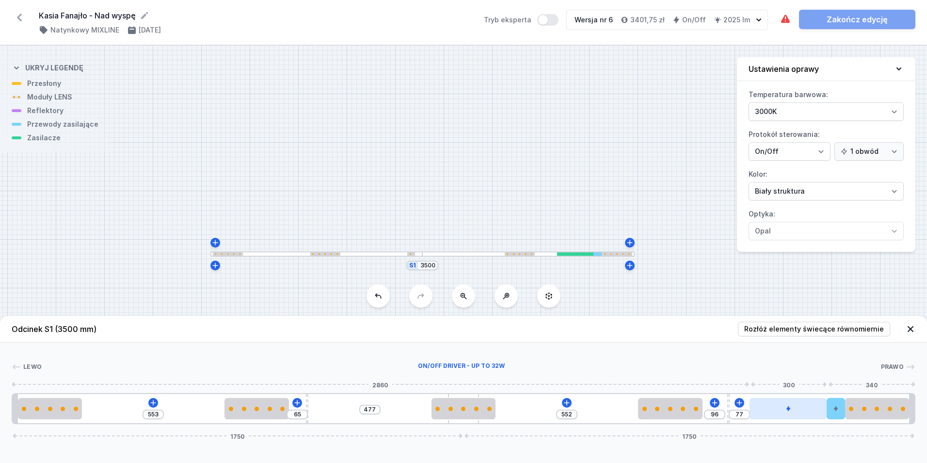
drag, startPoint x: 779, startPoint y: 411, endPoint x: 813, endPoint y: 409, distance: 34.5
click at [813, 409] on div at bounding box center [788, 408] width 77 height 21
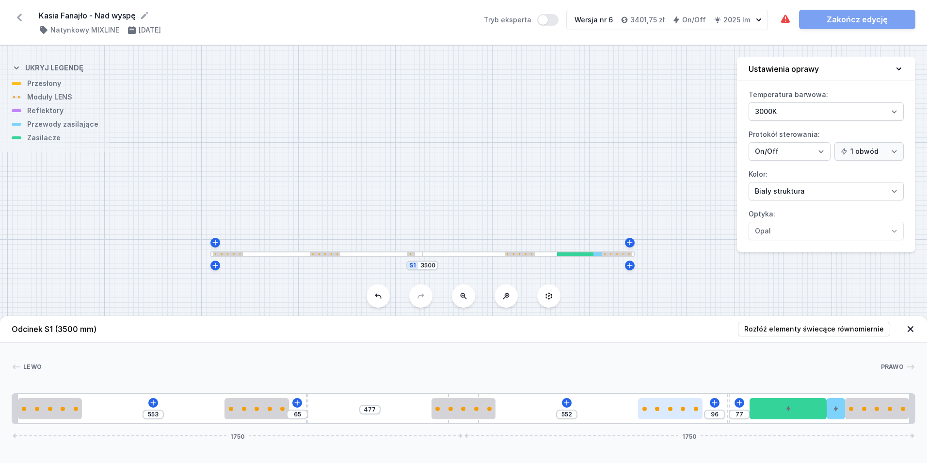
drag, startPoint x: 473, startPoint y: 421, endPoint x: 649, endPoint y: 398, distance: 177.5
click at [589, 410] on div "553 65 477 552 96 77 1750 1750" at bounding box center [464, 408] width 904 height 31
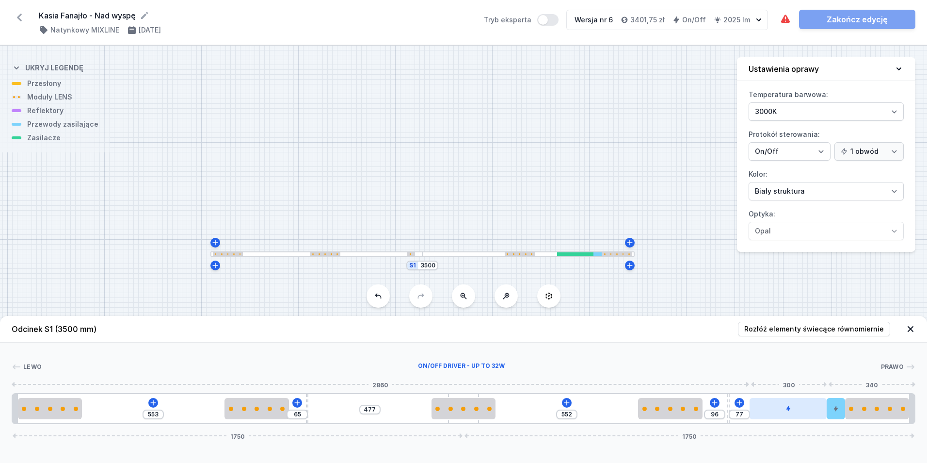
click at [806, 416] on div at bounding box center [788, 408] width 77 height 21
click at [789, 383] on icon at bounding box center [787, 381] width 5 height 6
click at [833, 411] on div at bounding box center [836, 408] width 18 height 21
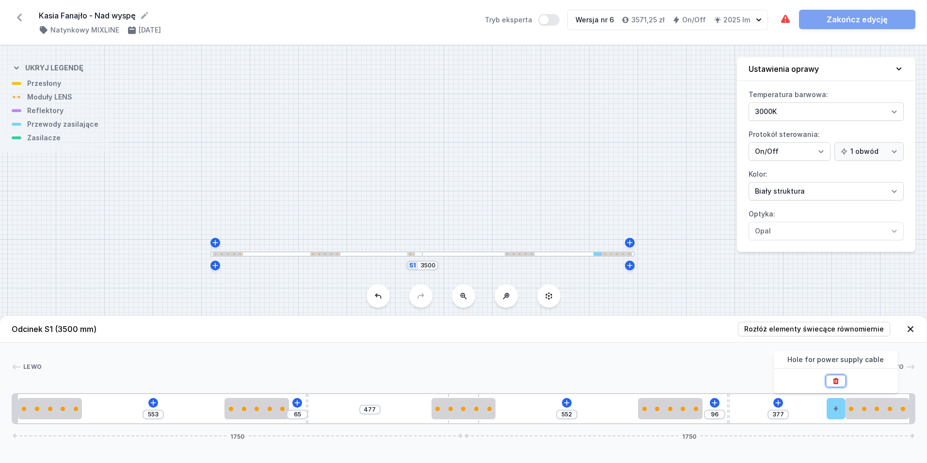
click at [833, 381] on icon at bounding box center [836, 381] width 8 height 8
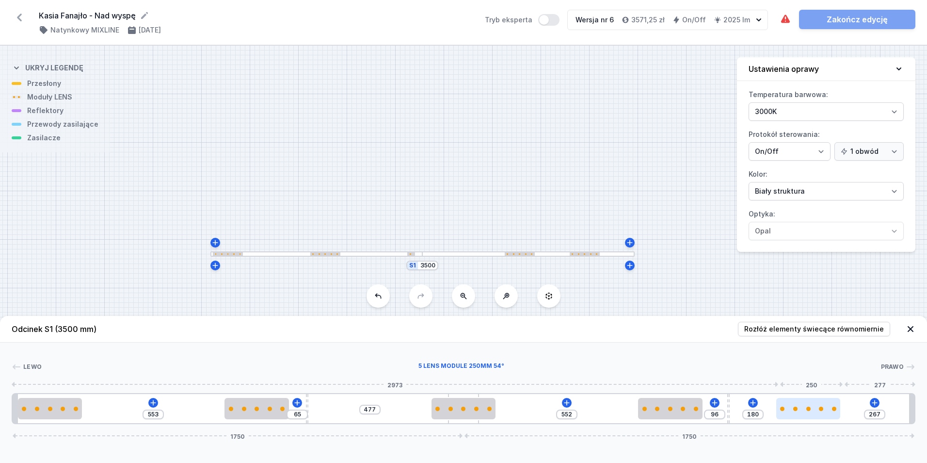
type input "179"
type input "268"
type input "177"
drag, startPoint x: 858, startPoint y: 408, endPoint x: 754, endPoint y: 412, distance: 104.3
click at [770, 412] on div at bounding box center [802, 408] width 64 height 21
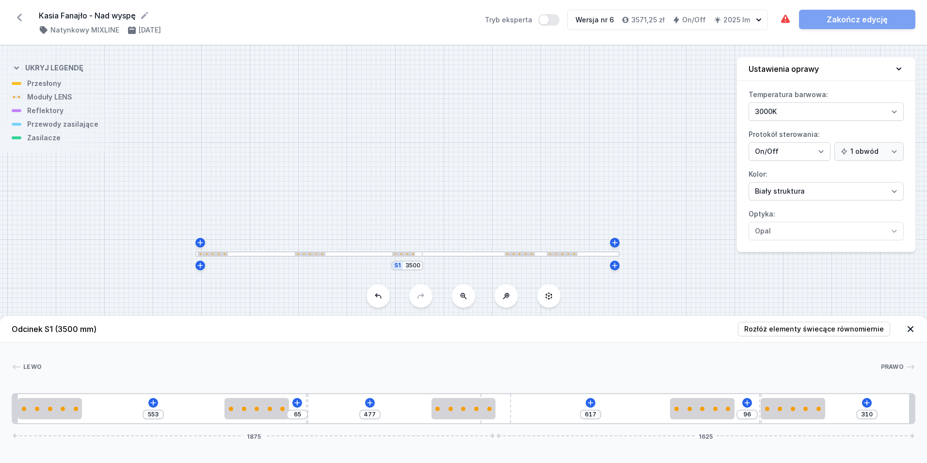
drag, startPoint x: 474, startPoint y: 422, endPoint x: 532, endPoint y: 415, distance: 58.6
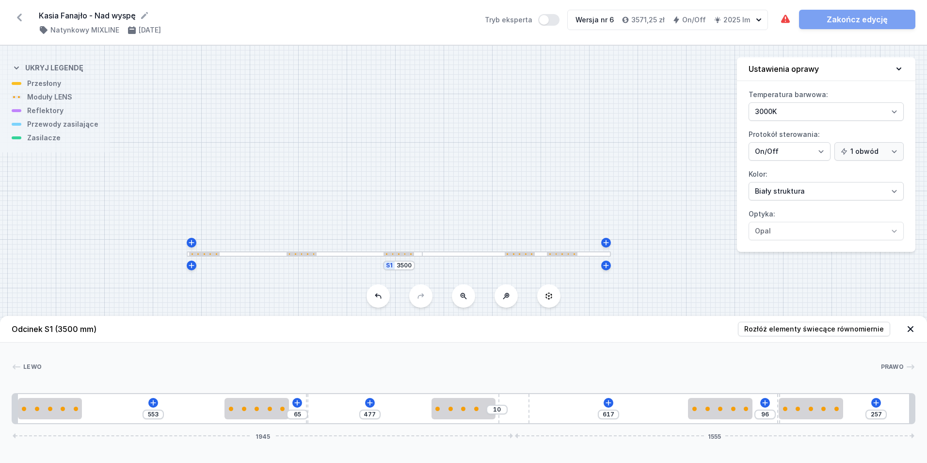
drag, startPoint x: 510, startPoint y: 417, endPoint x: 538, endPoint y: 415, distance: 28.2
click at [538, 415] on div "553 65 477 10 617 96 257 1945 1555" at bounding box center [464, 408] width 904 height 31
drag, startPoint x: 833, startPoint y: 412, endPoint x: 925, endPoint y: 415, distance: 91.7
click at [925, 415] on div "[PERSON_NAME] 1 2 2 3 2 4 2 3 2 1 553 65 477 10 617 96 252 1945 1555 20 250 553…" at bounding box center [463, 382] width 927 height 81
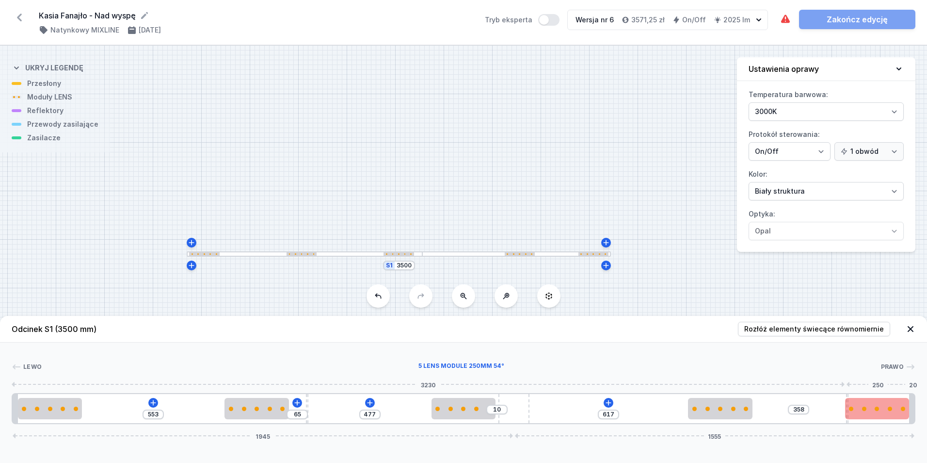
drag, startPoint x: 779, startPoint y: 420, endPoint x: 891, endPoint y: 417, distance: 112.0
click at [891, 417] on div "553 65 477 10 617 358 1945 1555" at bounding box center [464, 408] width 904 height 31
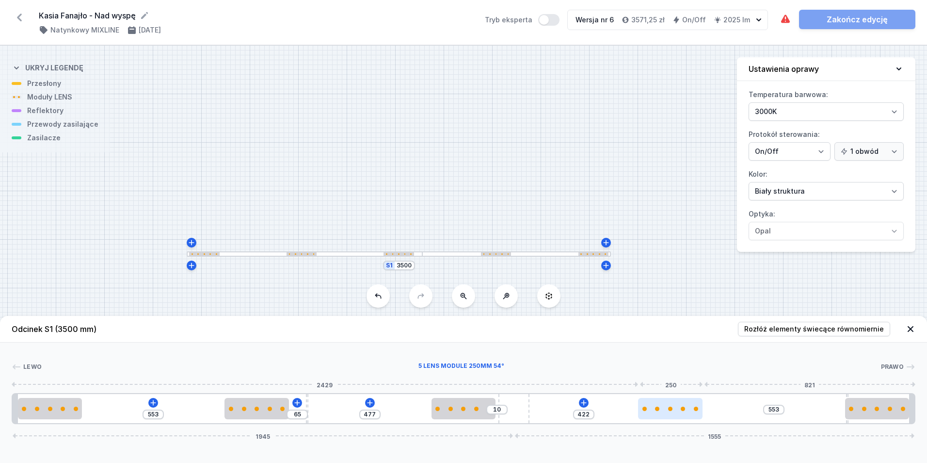
drag, startPoint x: 730, startPoint y: 413, endPoint x: 688, endPoint y: 414, distance: 41.7
click at [688, 414] on div at bounding box center [670, 408] width 64 height 21
click at [846, 423] on div "553 65 477 10 422 514 29 1945 1555" at bounding box center [464, 408] width 904 height 31
drag, startPoint x: 836, startPoint y: 415, endPoint x: 715, endPoint y: 418, distance: 121.7
click at [777, 399] on icon at bounding box center [776, 403] width 8 height 8
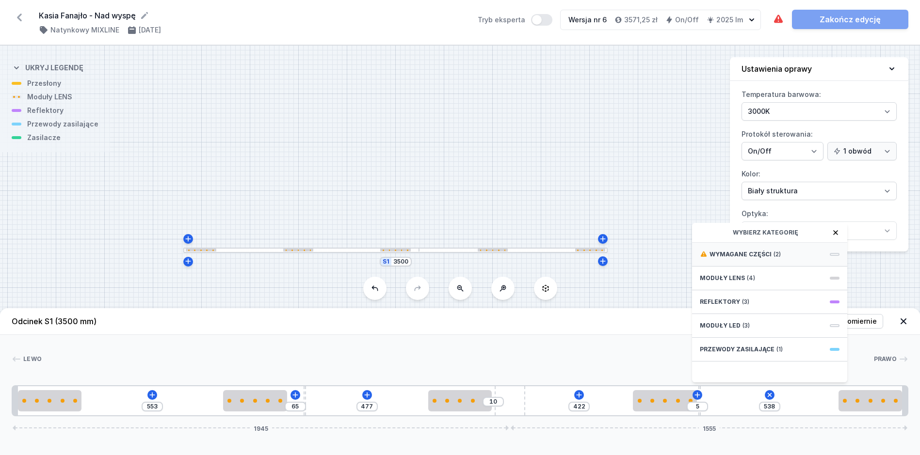
click at [785, 262] on div "Wymagane części (2)" at bounding box center [769, 255] width 155 height 24
click at [787, 258] on span "Hole for power supply cable" at bounding box center [770, 254] width 140 height 10
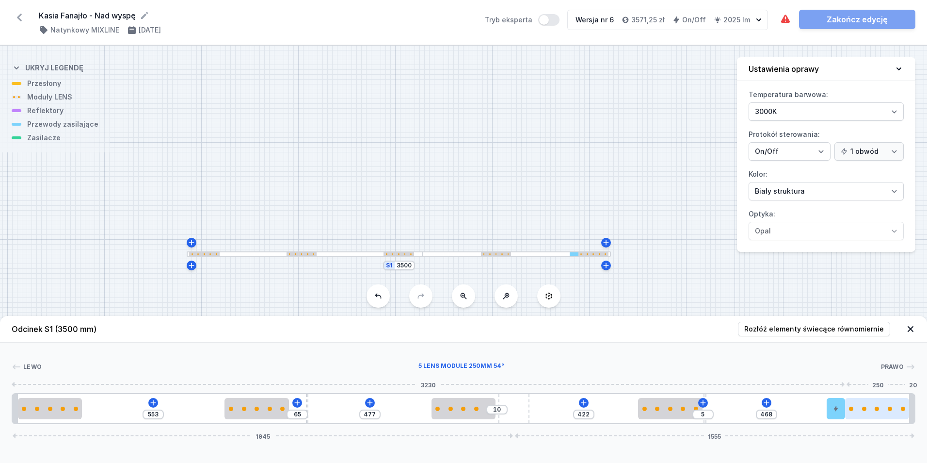
drag, startPoint x: 719, startPoint y: 404, endPoint x: 849, endPoint y: 411, distance: 130.6
click at [849, 411] on div "553 65 477 10 422 5 468 1945 1555" at bounding box center [464, 408] width 904 height 31
click at [767, 402] on icon at bounding box center [767, 403] width 8 height 8
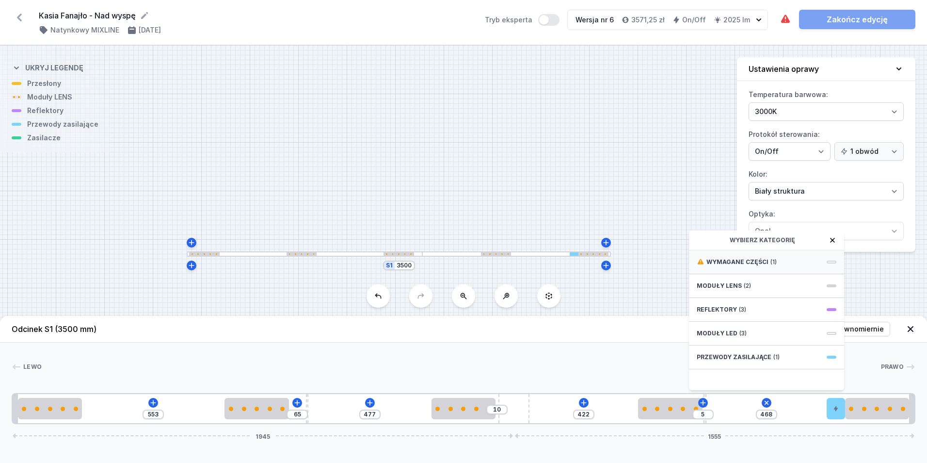
click at [763, 259] on span "Wymagane części" at bounding box center [737, 262] width 62 height 8
click at [763, 259] on span "ON/OFF Driver - up to 32W" at bounding box center [767, 261] width 140 height 10
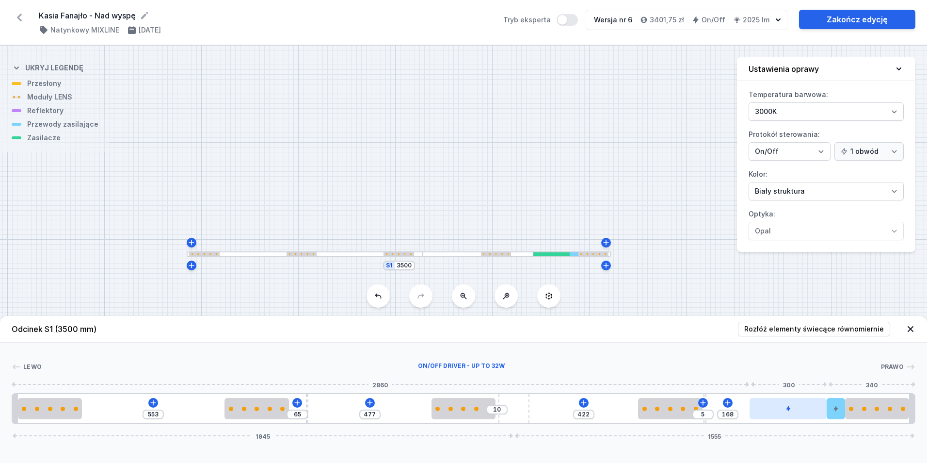
drag, startPoint x: 749, startPoint y: 410, endPoint x: 798, endPoint y: 413, distance: 49.1
click at [798, 413] on div at bounding box center [788, 408] width 77 height 21
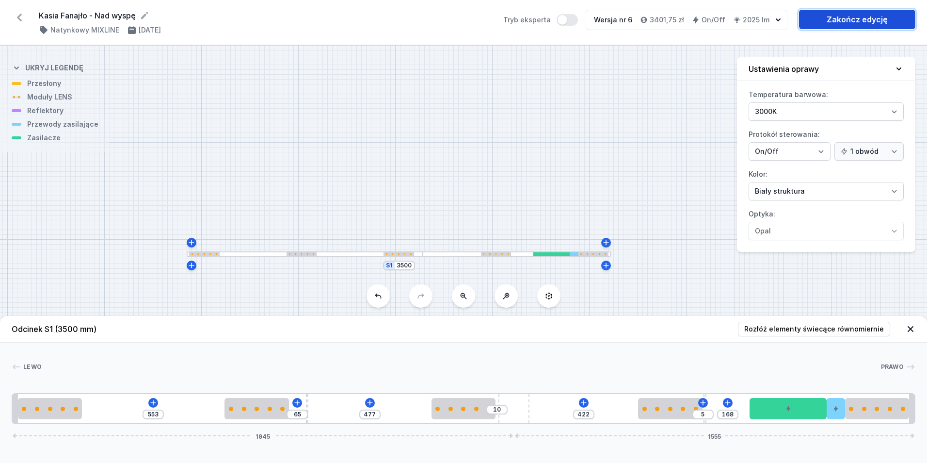
click at [853, 16] on link "Zakończ edycję" at bounding box center [857, 19] width 116 height 19
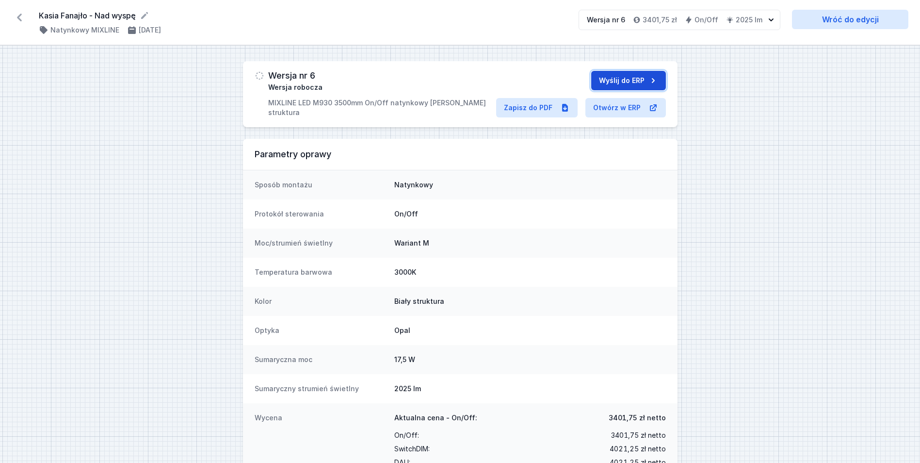
click at [615, 75] on button "Wyślij do ERP" at bounding box center [628, 80] width 75 height 19
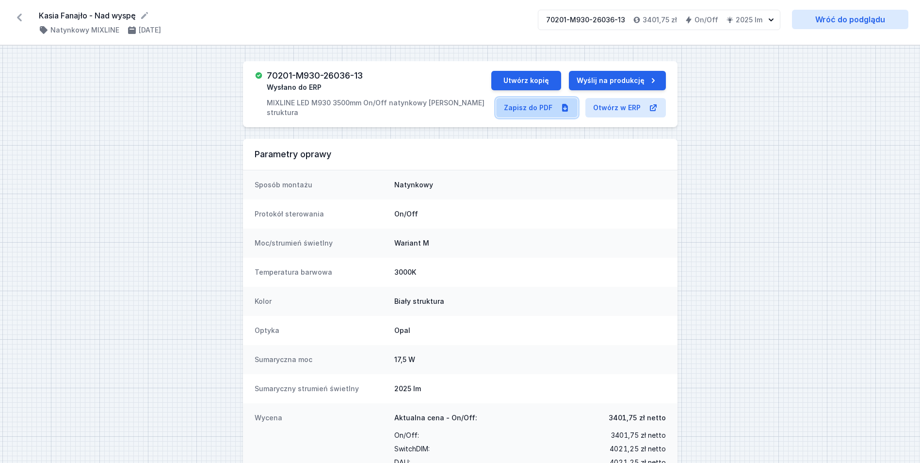
click at [535, 108] on link "Zapisz do PDF" at bounding box center [536, 107] width 81 height 19
